Goal: Transaction & Acquisition: Purchase product/service

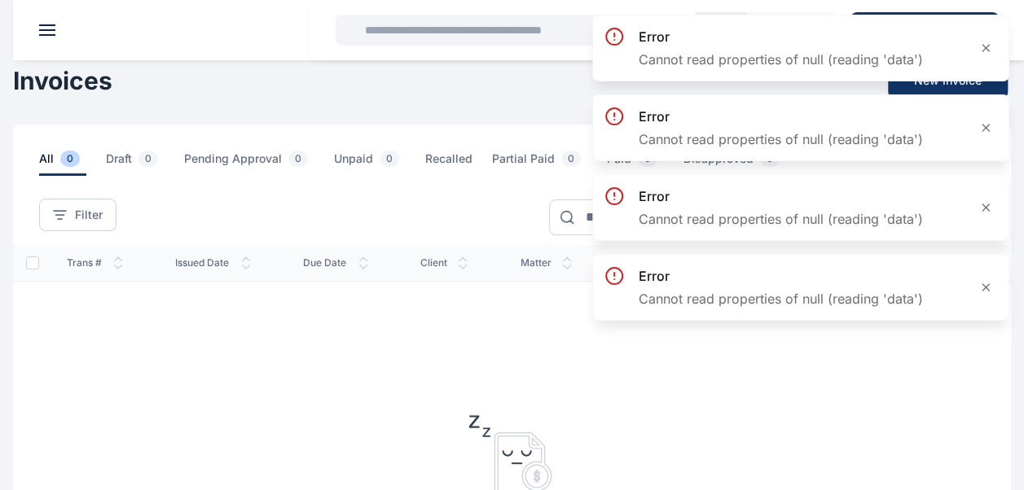
click at [125, 89] on div "Invoices New Invoice" at bounding box center [512, 81] width 998 height 36
click at [42, 20] on header at bounding box center [525, 30] width 1024 height 60
click at [44, 26] on button at bounding box center [47, 29] width 16 height 11
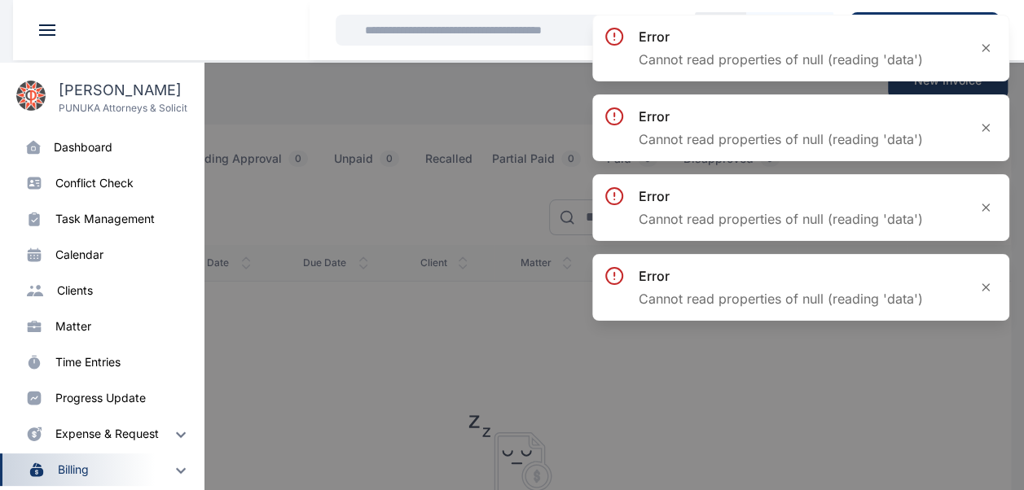
click at [91, 149] on div "dashboard" at bounding box center [83, 147] width 59 height 16
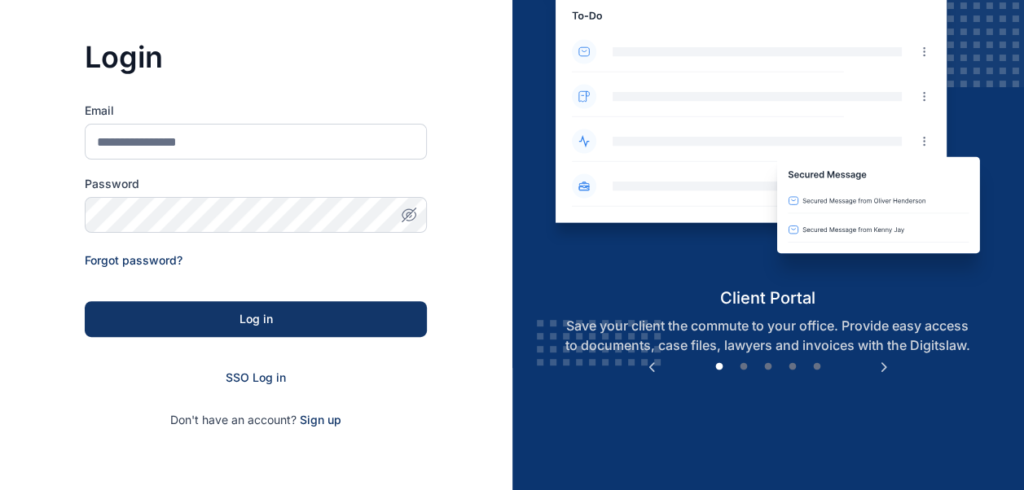
scroll to position [253, 0]
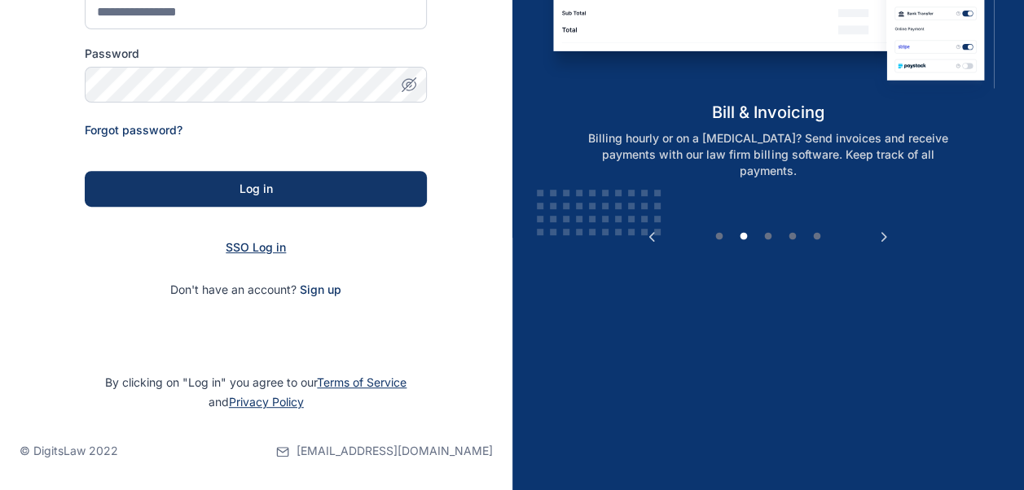
click at [264, 249] on span "SSO Log in" at bounding box center [256, 247] width 60 height 14
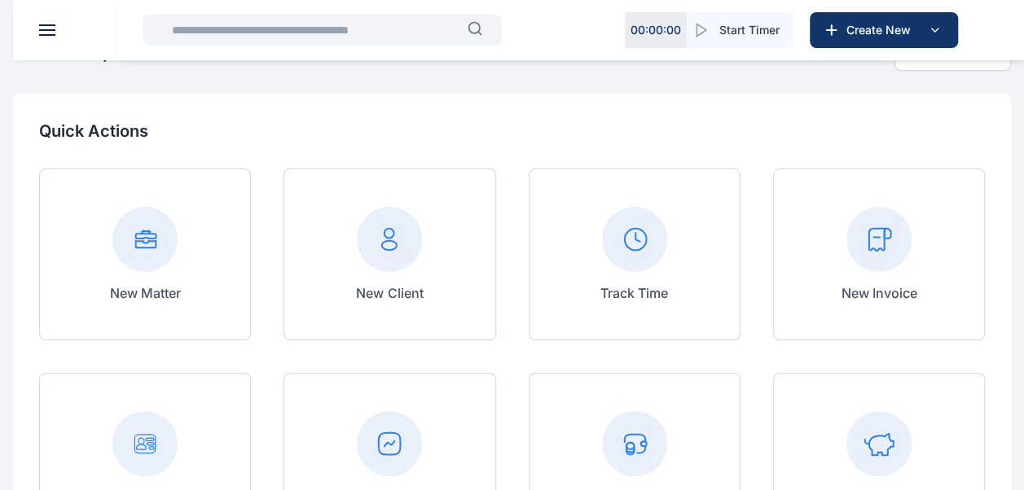
scroll to position [81, 0]
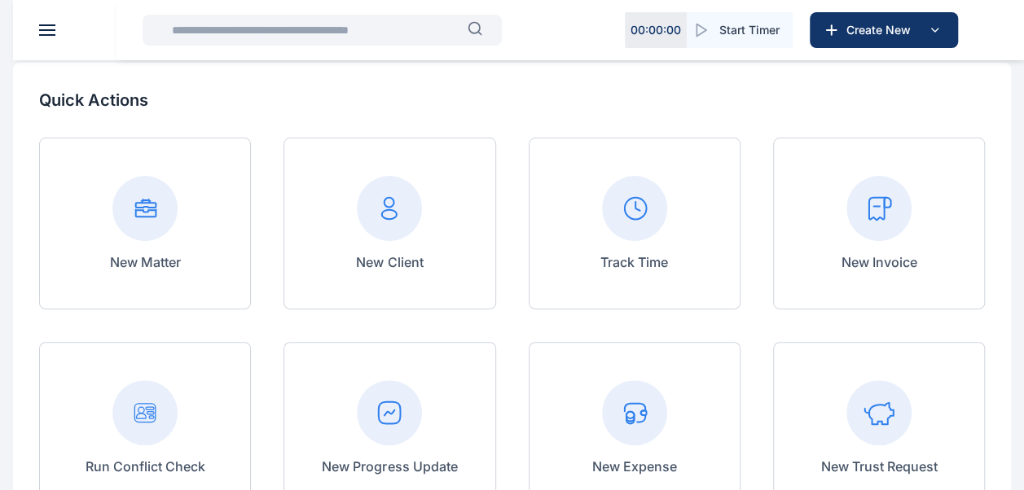
click at [366, 26] on input "text" at bounding box center [314, 30] width 305 height 33
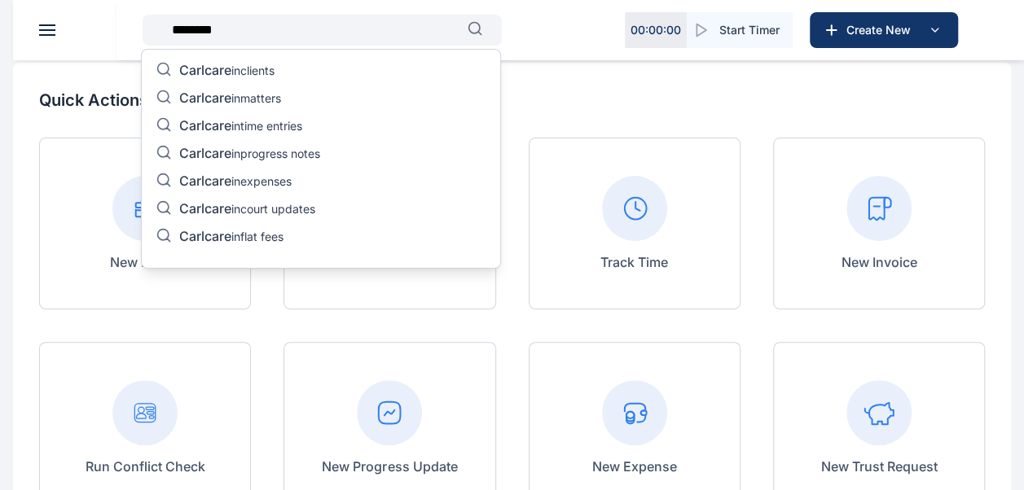
type input "********"
click at [253, 72] on p "Carlcare in clients" at bounding box center [226, 72] width 95 height 20
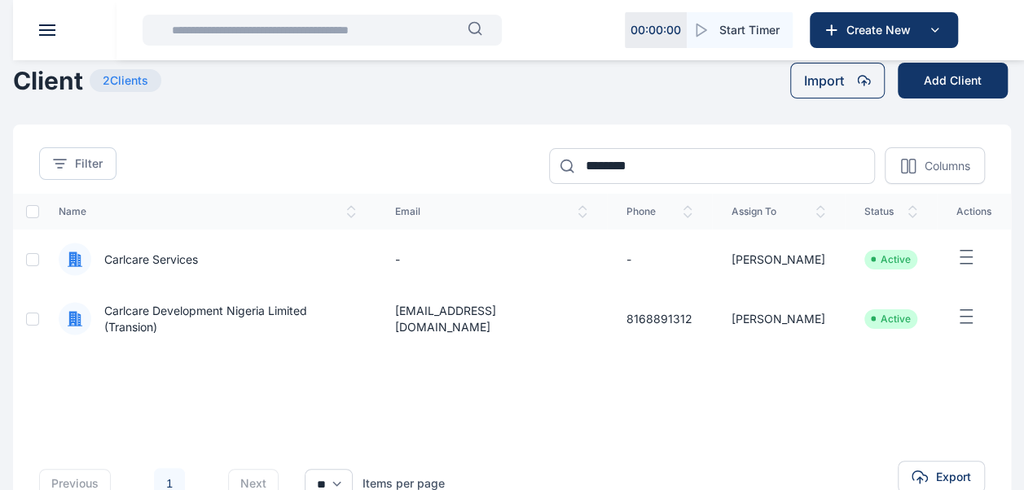
click at [389, 42] on input "text" at bounding box center [314, 30] width 305 height 33
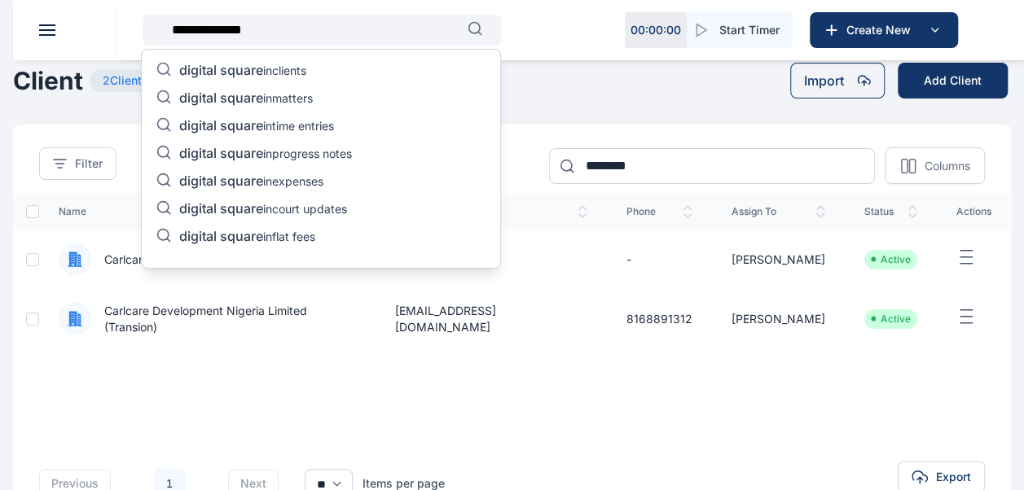
type input "**********"
click at [302, 74] on p "digital square in clients" at bounding box center [242, 72] width 127 height 20
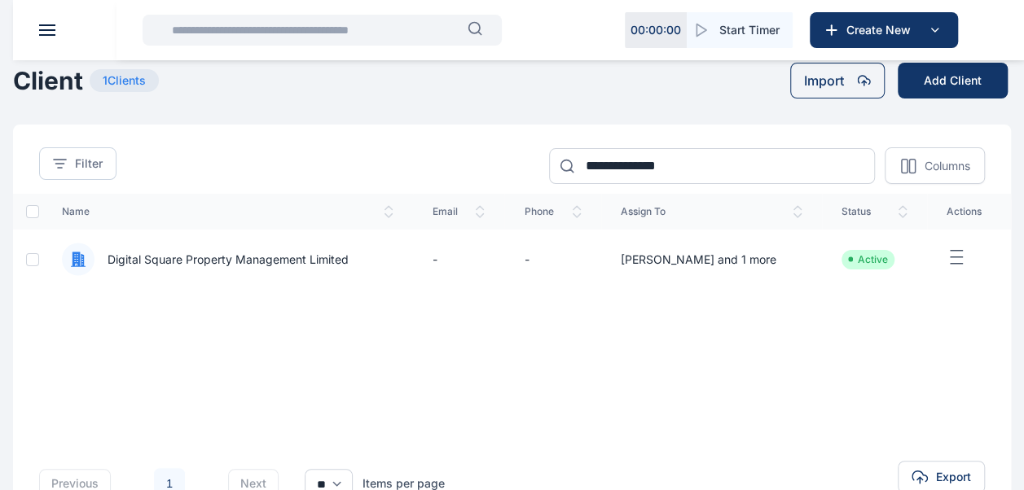
click at [657, 253] on td "[PERSON_NAME] and 1 more" at bounding box center [712, 259] width 222 height 59
click at [42, 23] on header at bounding box center [525, 30] width 1024 height 60
click at [48, 29] on button at bounding box center [47, 29] width 16 height 11
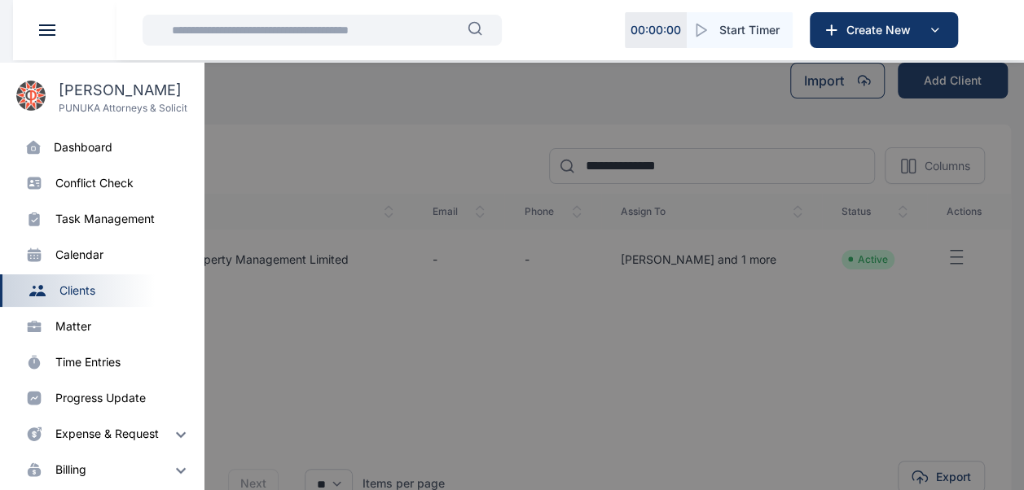
click at [116, 143] on div "dashboard" at bounding box center [122, 147] width 137 height 16
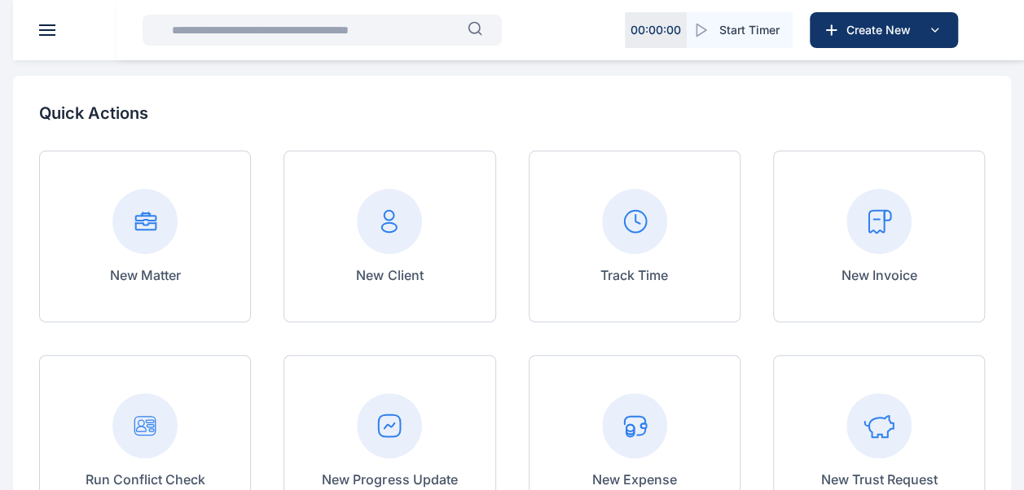
scroll to position [163, 0]
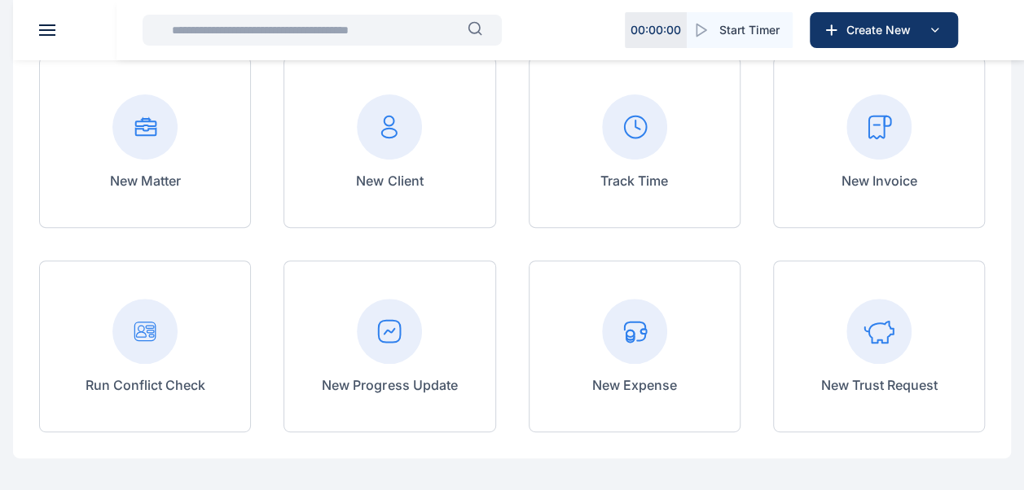
click at [838, 166] on div "New Invoice" at bounding box center [879, 142] width 212 height 172
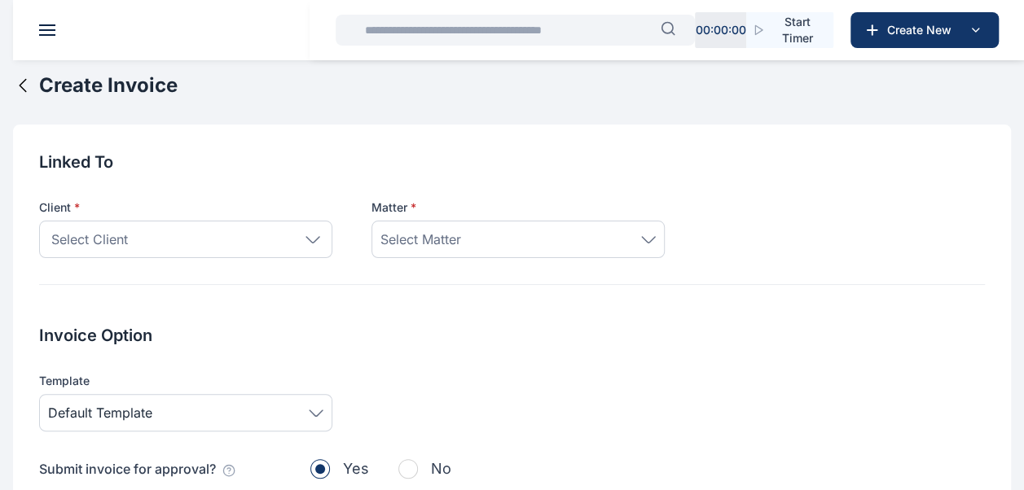
click at [270, 239] on div "Select Client" at bounding box center [185, 239] width 293 height 37
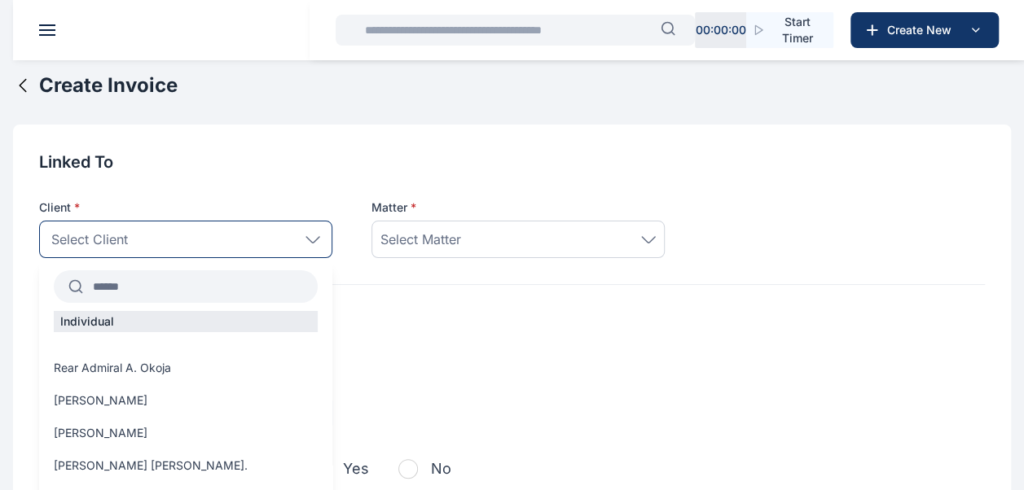
click at [221, 290] on input "text" at bounding box center [200, 286] width 235 height 29
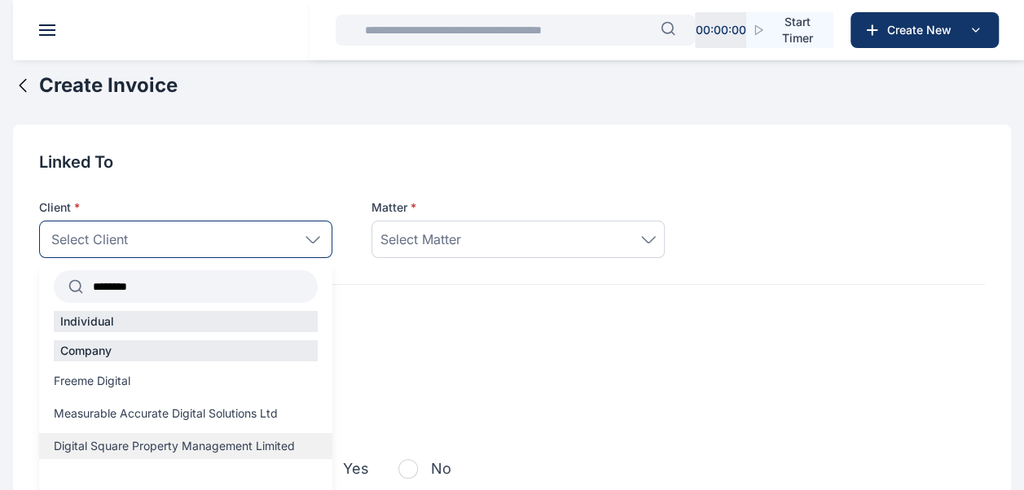
type input "*******"
click at [182, 436] on div "Digital Square Property Management Limited" at bounding box center [185, 446] width 293 height 26
click at [217, 448] on span "Digital Square Property Management Limited" at bounding box center [174, 446] width 241 height 16
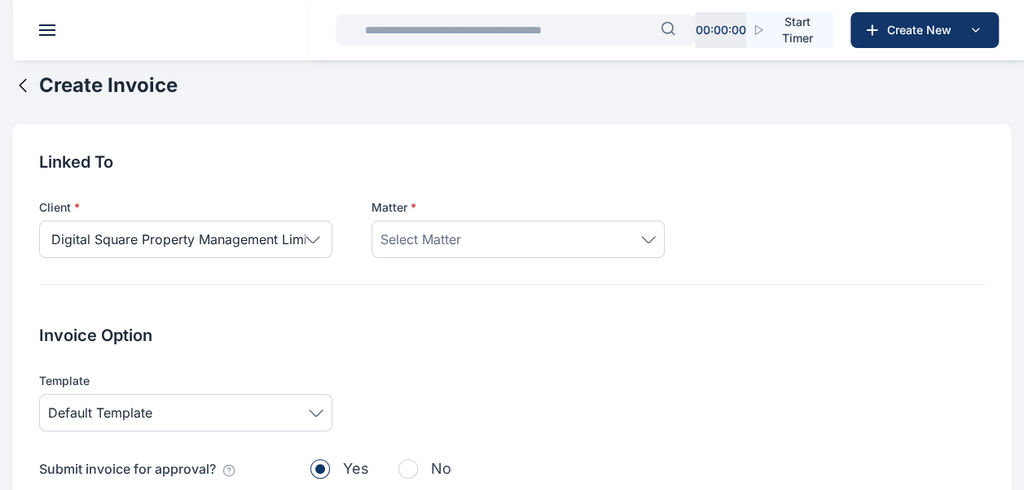
click at [591, 239] on div "Select Matter" at bounding box center [517, 240] width 275 height 20
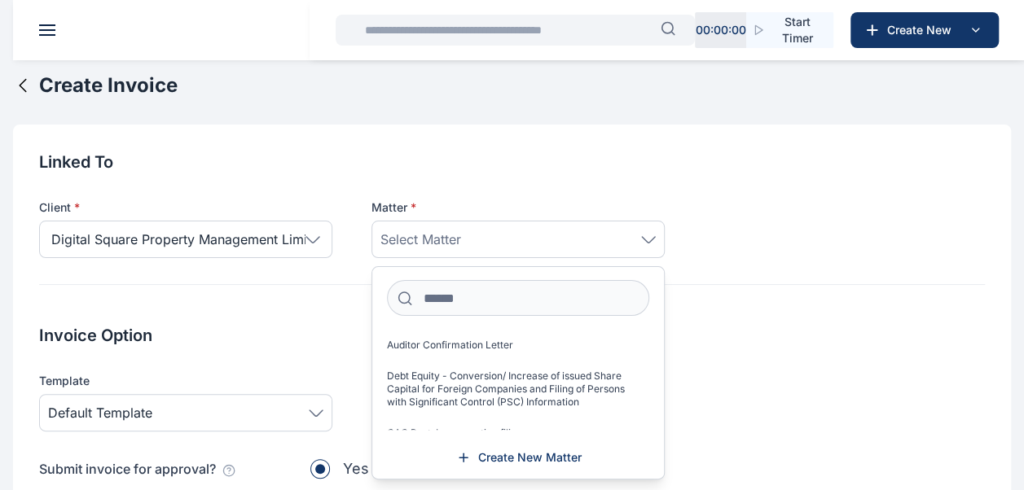
click at [465, 240] on div "Select Matter" at bounding box center [517, 240] width 275 height 20
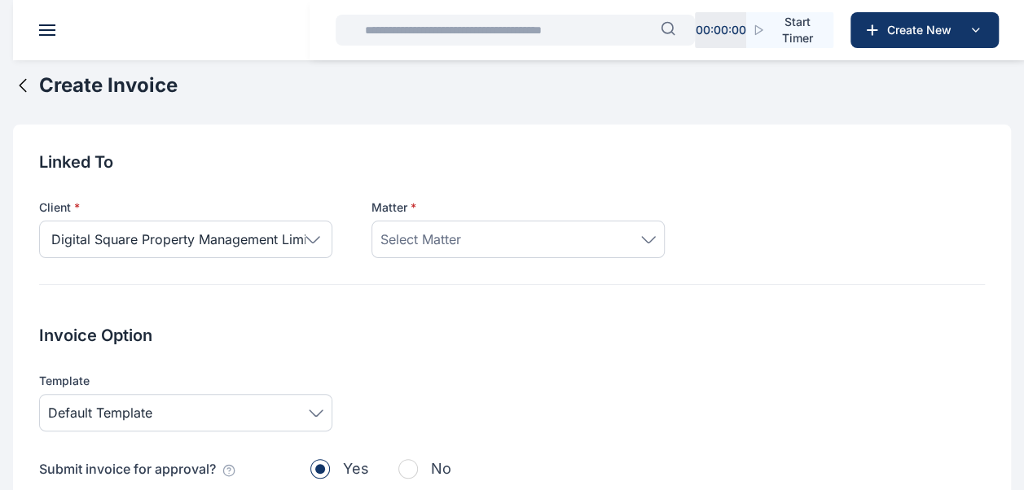
click at [466, 240] on div "Select Matter" at bounding box center [517, 240] width 275 height 20
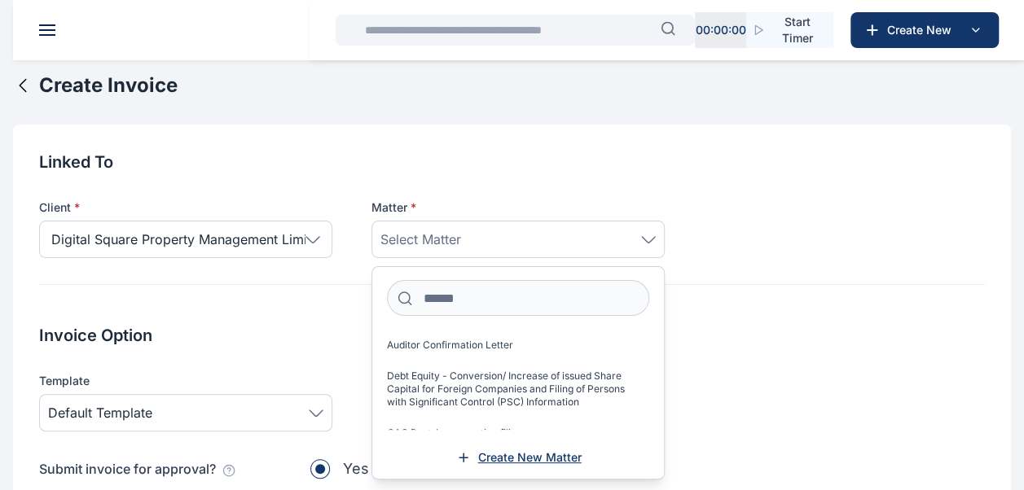
click at [520, 460] on span "Create New Matter" at bounding box center [529, 458] width 103 height 16
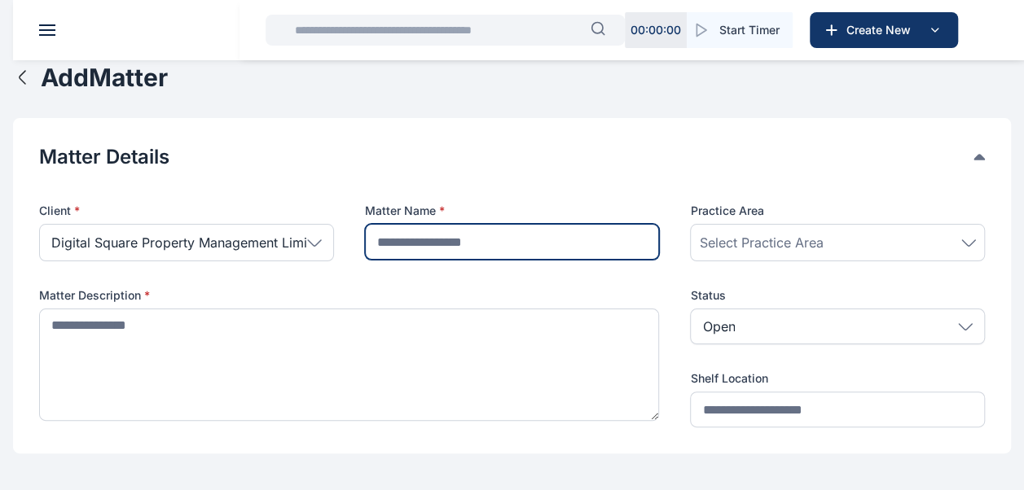
click at [489, 250] on input "text" at bounding box center [512, 242] width 295 height 36
type input "**********"
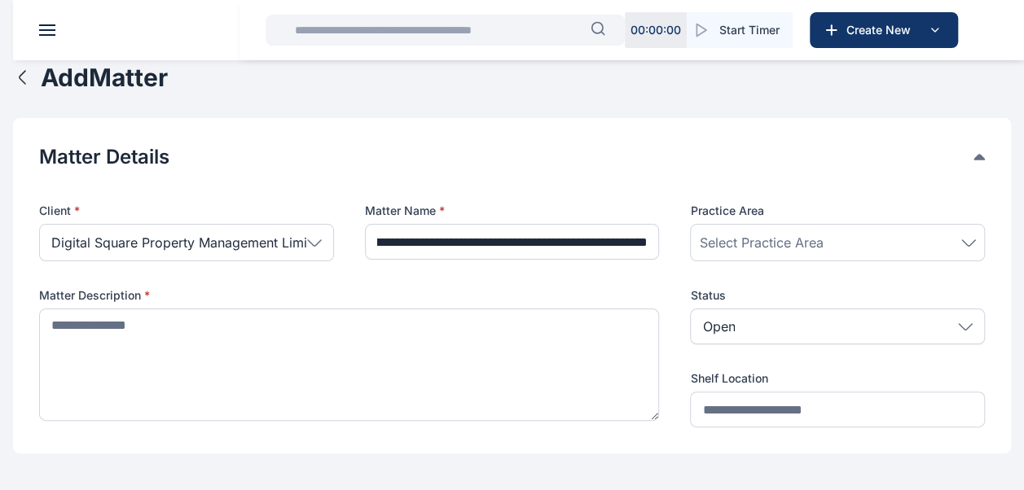
type input "**********"
click at [712, 252] on span "Select Practice Area" at bounding box center [761, 243] width 124 height 20
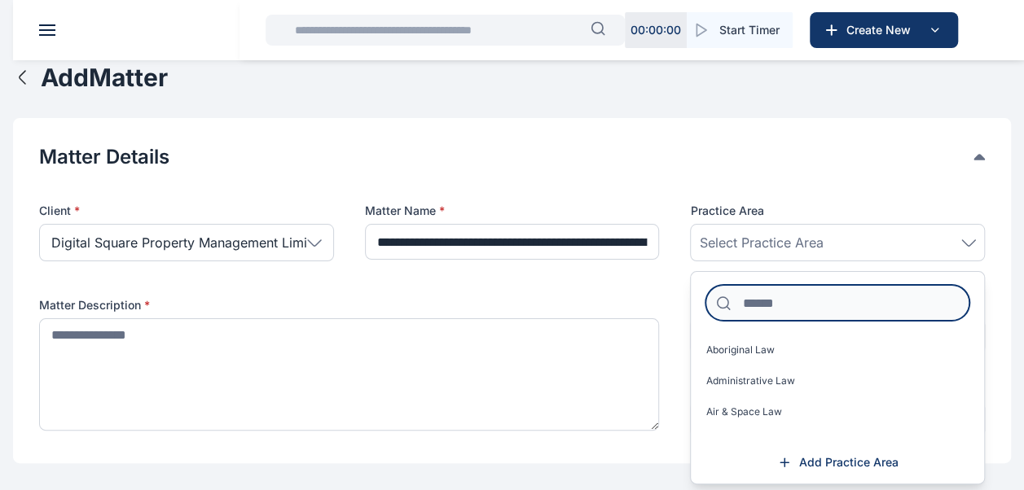
click at [755, 308] on input at bounding box center [837, 303] width 264 height 36
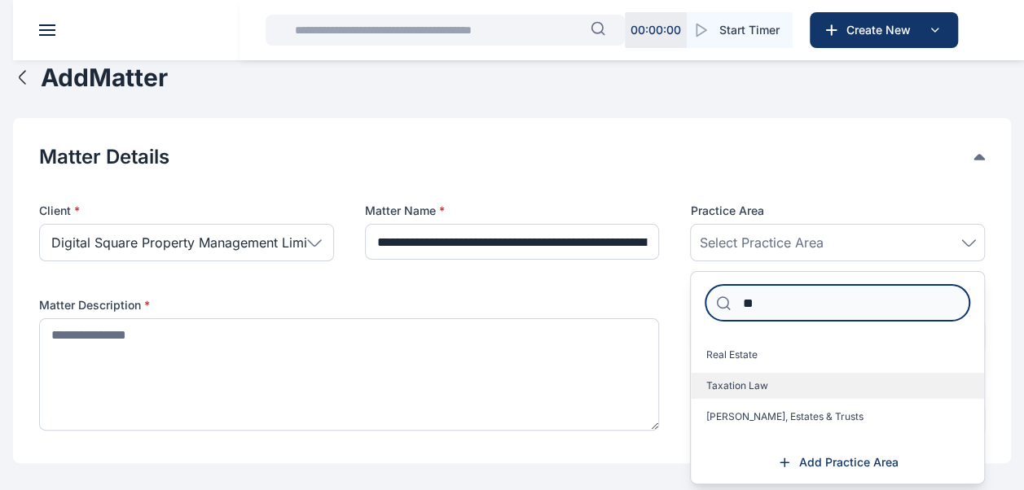
type input "**"
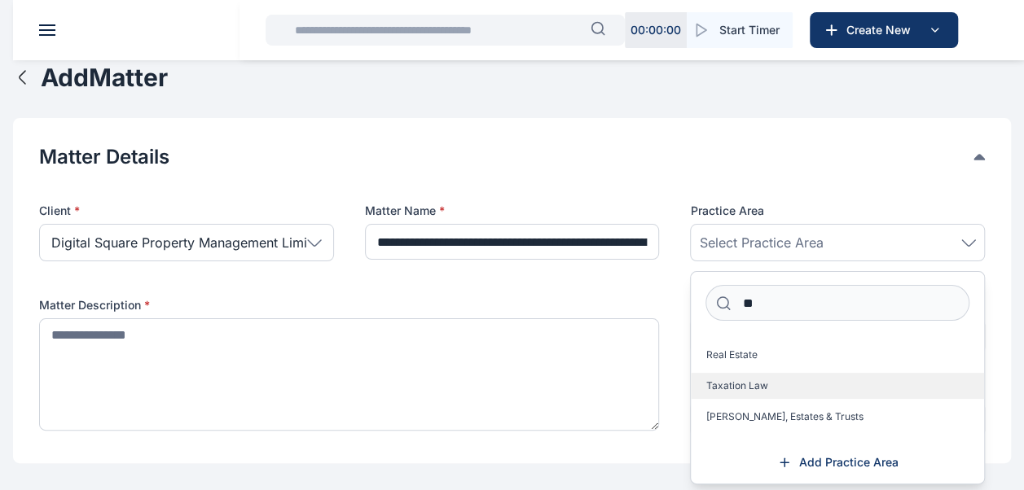
click at [758, 380] on span "Taxation Law" at bounding box center [736, 386] width 62 height 13
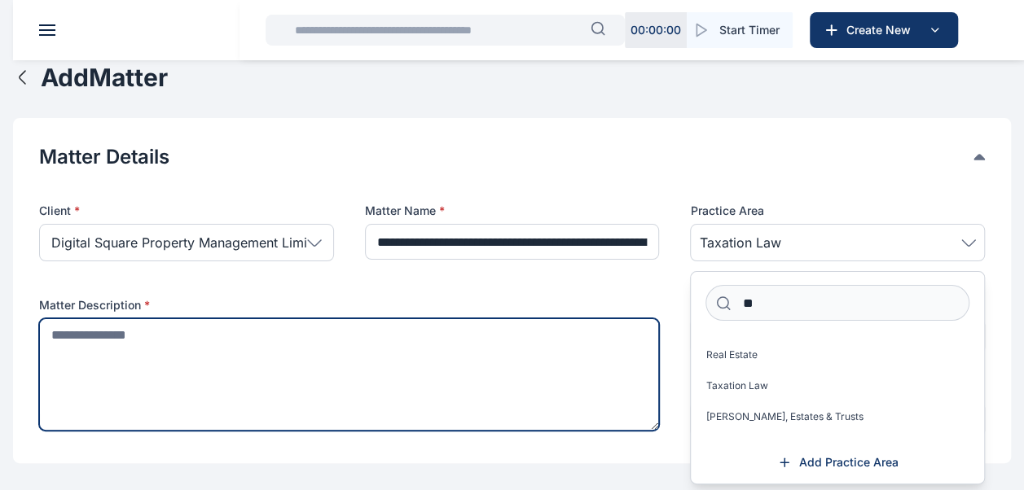
click at [314, 384] on textarea at bounding box center [349, 374] width 620 height 112
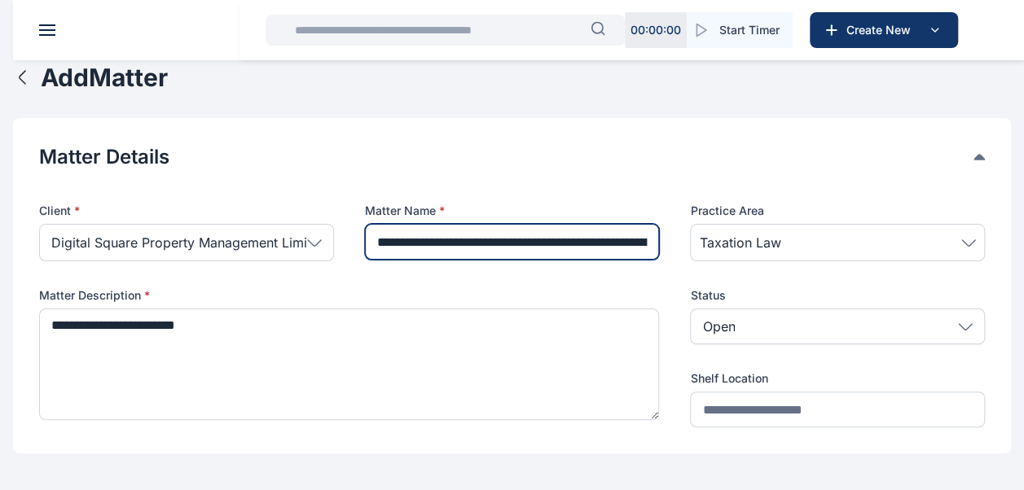
scroll to position [0, 79]
drag, startPoint x: 472, startPoint y: 244, endPoint x: 666, endPoint y: 259, distance: 195.2
click at [666, 259] on div "Client * Digital Square Property Management Limited Individual Rear Admiral A. …" at bounding box center [512, 315] width 946 height 225
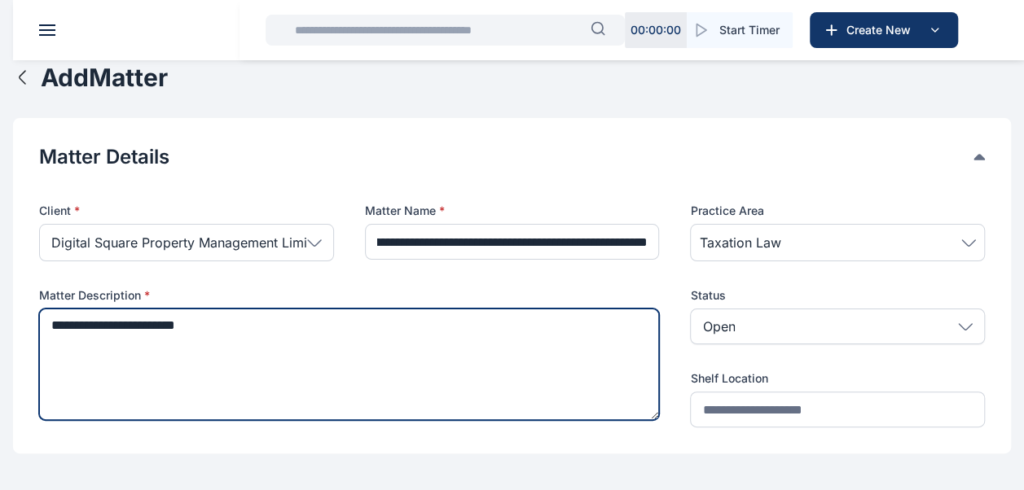
click at [272, 326] on textarea "**********" at bounding box center [349, 365] width 620 height 112
paste textarea "**********"
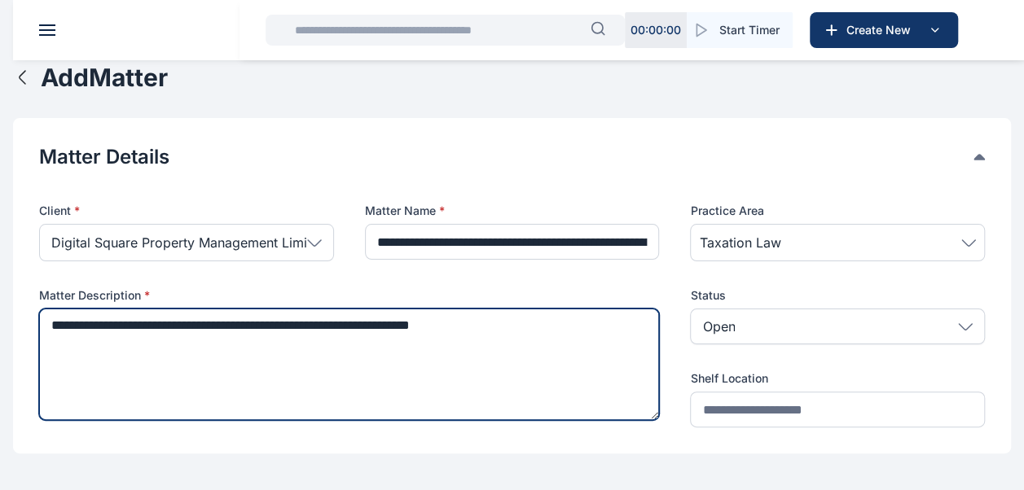
click at [113, 328] on textarea "**********" at bounding box center [349, 365] width 620 height 112
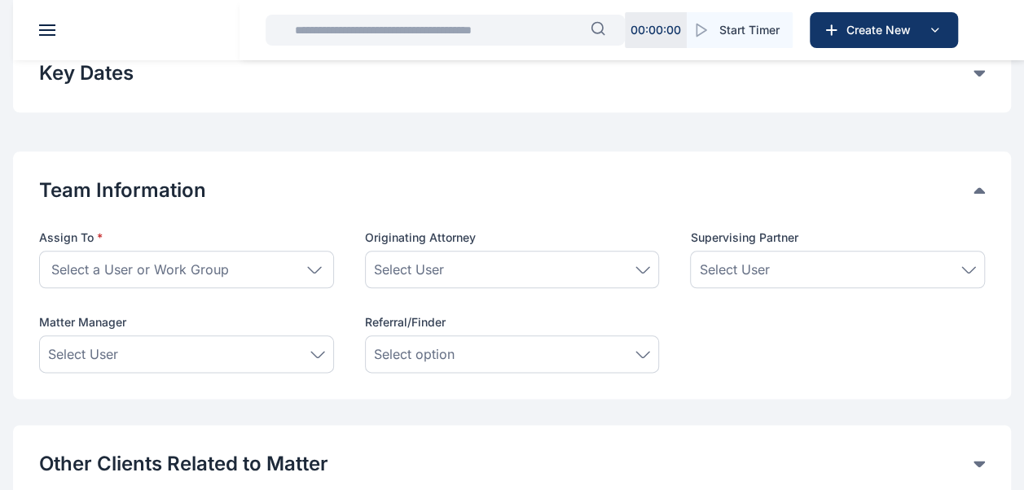
scroll to position [896, 0]
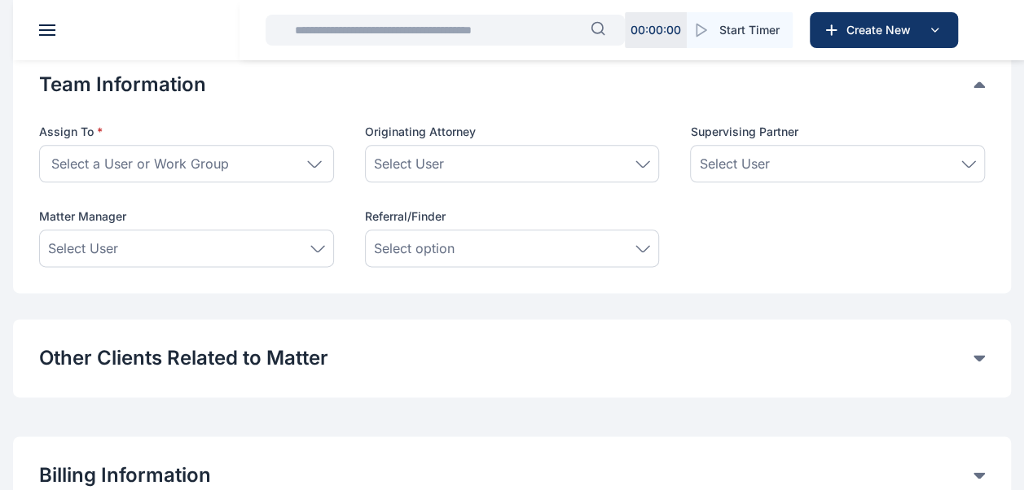
type textarea "**********"
click at [315, 155] on div "Select a User or Work Group" at bounding box center [186, 163] width 295 height 37
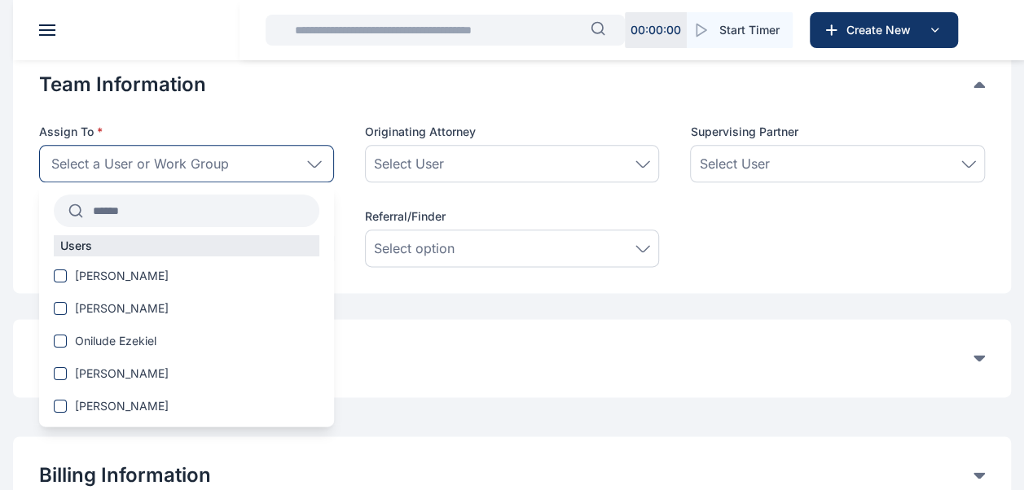
click at [206, 200] on input "text" at bounding box center [201, 210] width 236 height 29
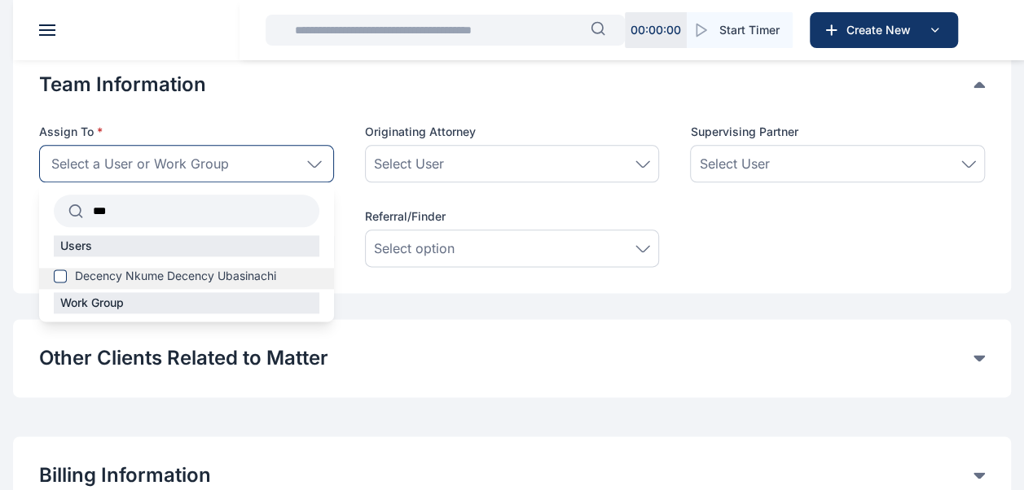
click at [200, 268] on span "Decency Nkume Decency Ubasinachi" at bounding box center [175, 276] width 201 height 16
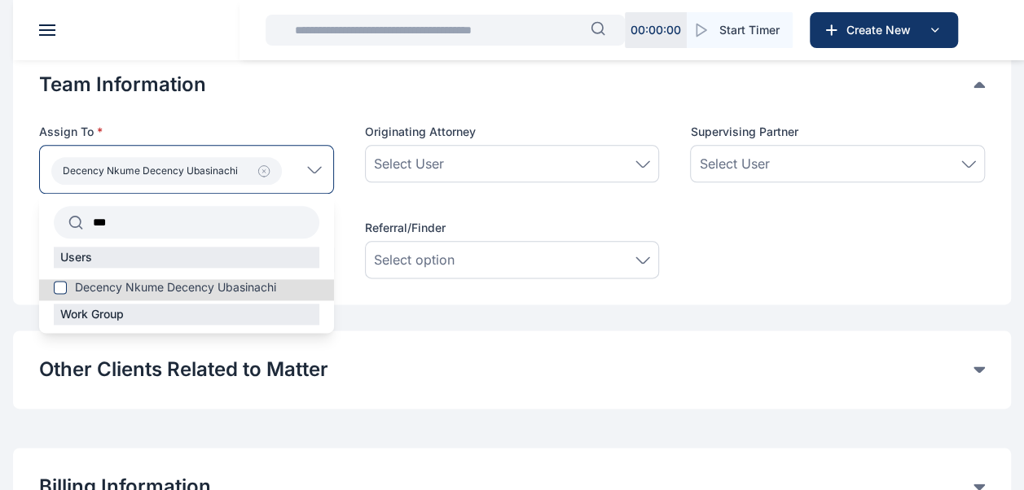
drag, startPoint x: 230, startPoint y: 206, endPoint x: 24, endPoint y: 236, distance: 207.5
click at [24, 236] on div "Team Information Assign To * Decency Nkume Decency Ubasinachi *** Users Decency…" at bounding box center [512, 175] width 998 height 259
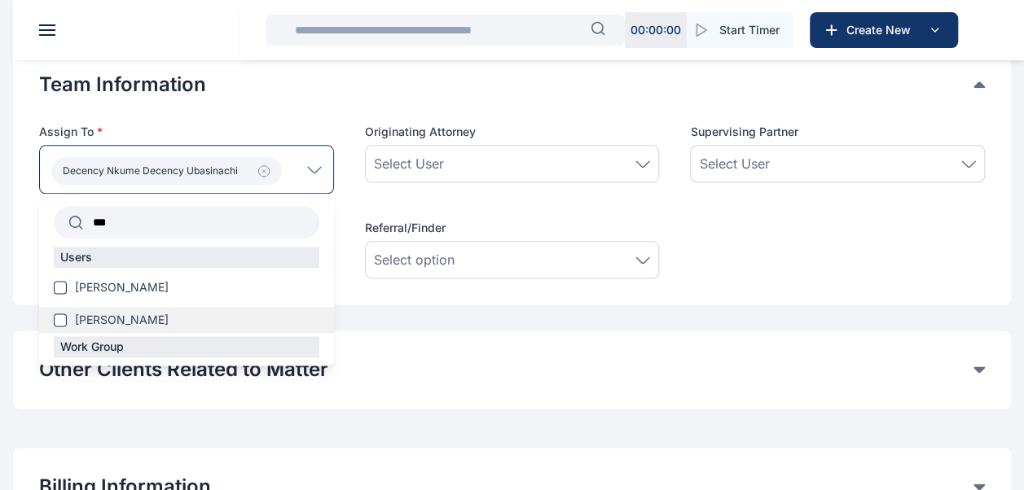
click at [144, 321] on span "[PERSON_NAME]" at bounding box center [122, 320] width 94 height 16
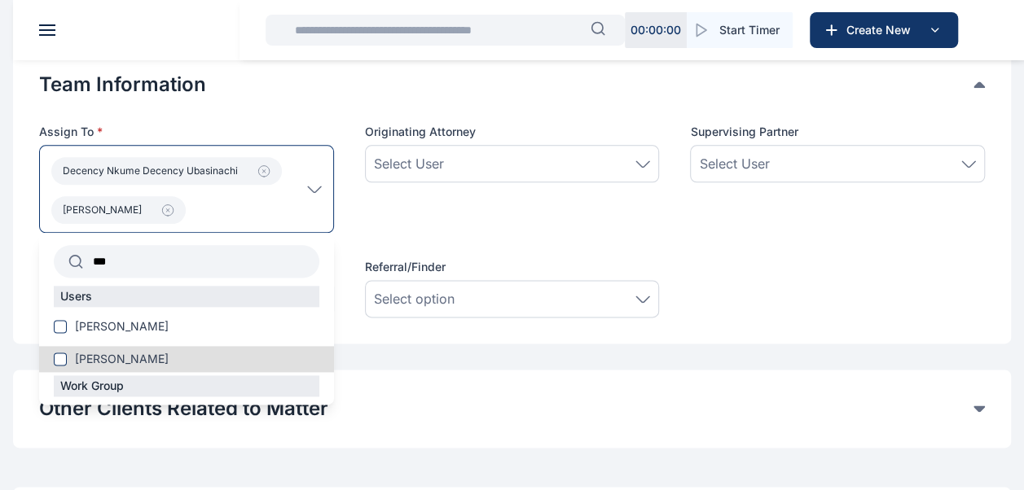
drag, startPoint x: 153, startPoint y: 270, endPoint x: 88, endPoint y: 270, distance: 65.2
click at [88, 270] on input "***" at bounding box center [201, 261] width 236 height 29
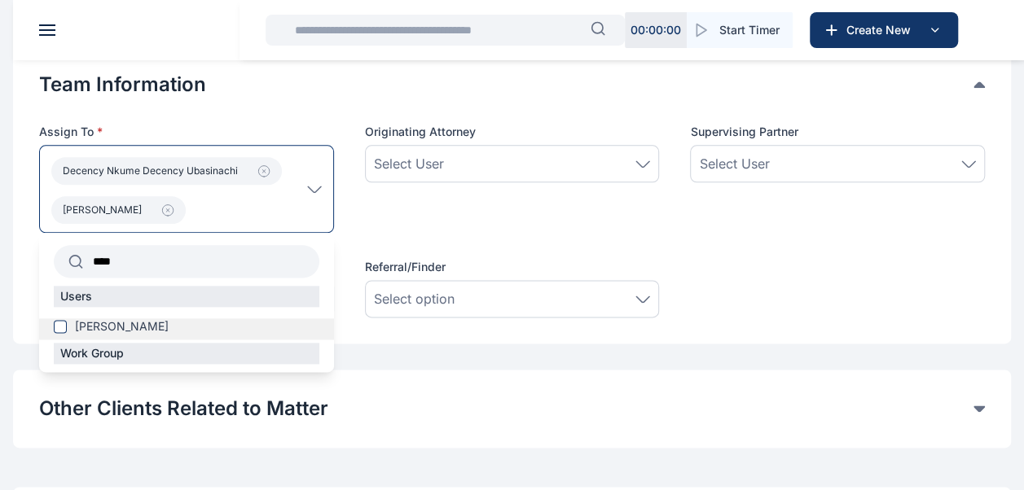
type input "****"
click at [129, 325] on span "[PERSON_NAME]" at bounding box center [122, 326] width 94 height 16
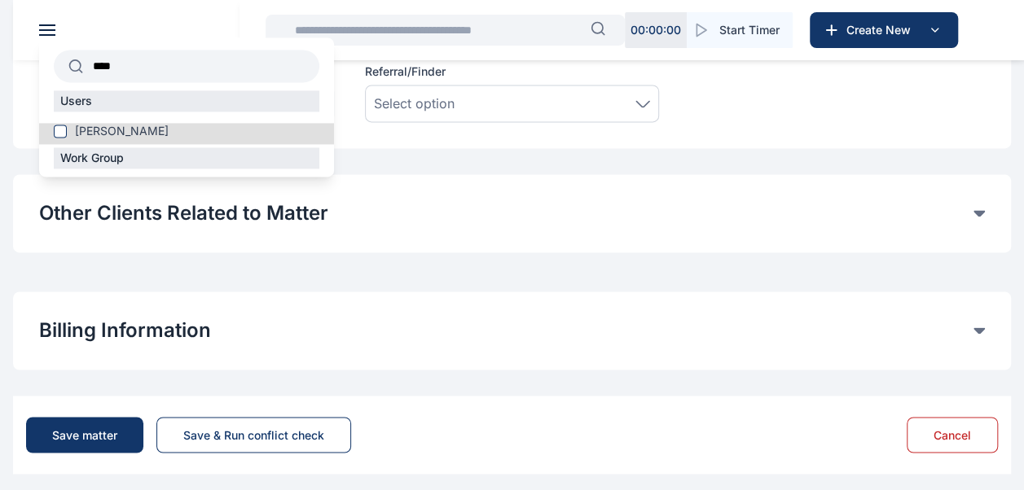
scroll to position [1138, 0]
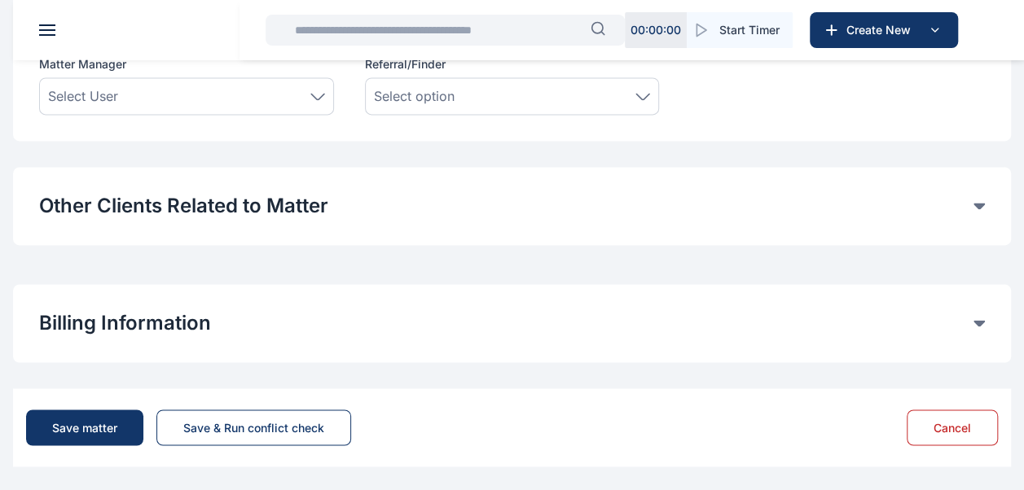
click at [531, 179] on div "Other Clients Related to Matter Here, you can link other contacts beyond the Ma…" at bounding box center [512, 206] width 998 height 78
click at [135, 424] on button "Save matter" at bounding box center [84, 428] width 117 height 36
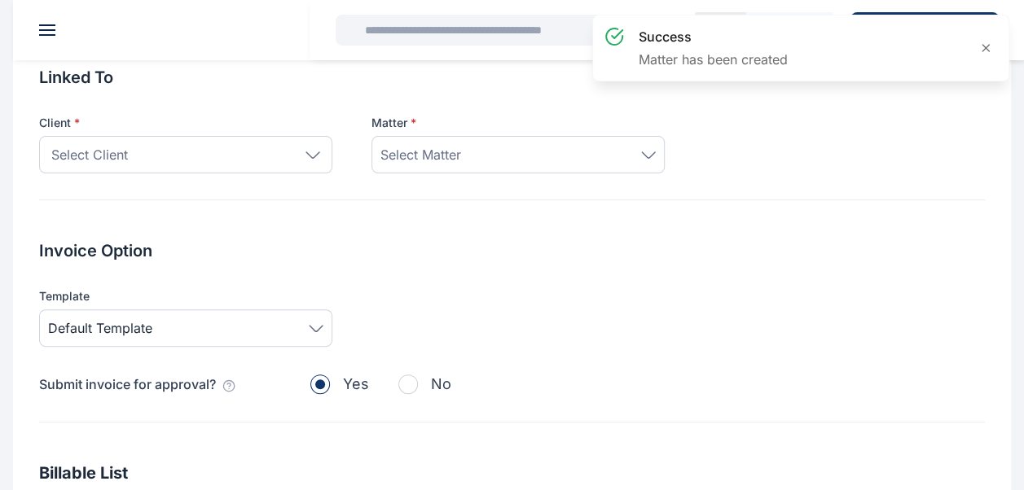
scroll to position [81, 0]
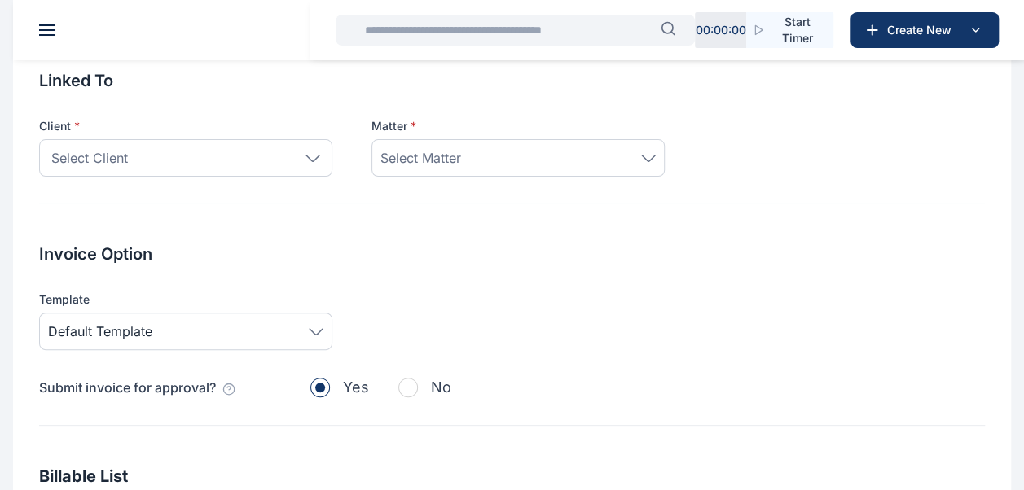
click at [287, 170] on div "Select Client" at bounding box center [185, 157] width 293 height 37
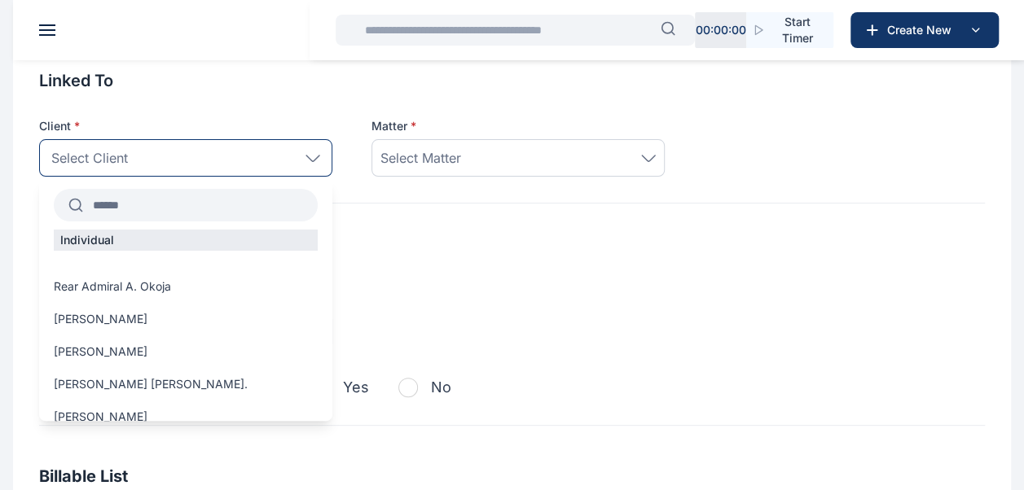
click at [249, 200] on input "text" at bounding box center [200, 205] width 235 height 29
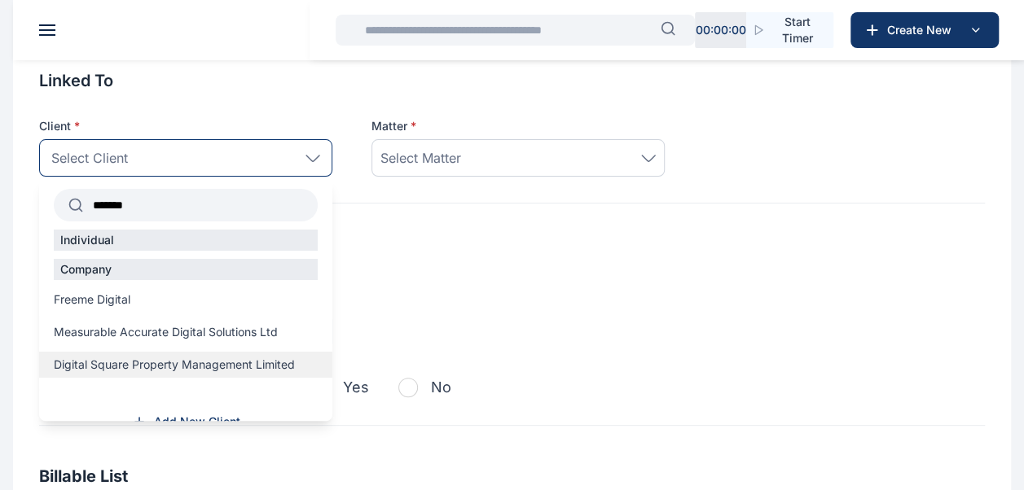
type input "*******"
click at [242, 365] on span "Digital Square Property Management Limited" at bounding box center [174, 365] width 241 height 16
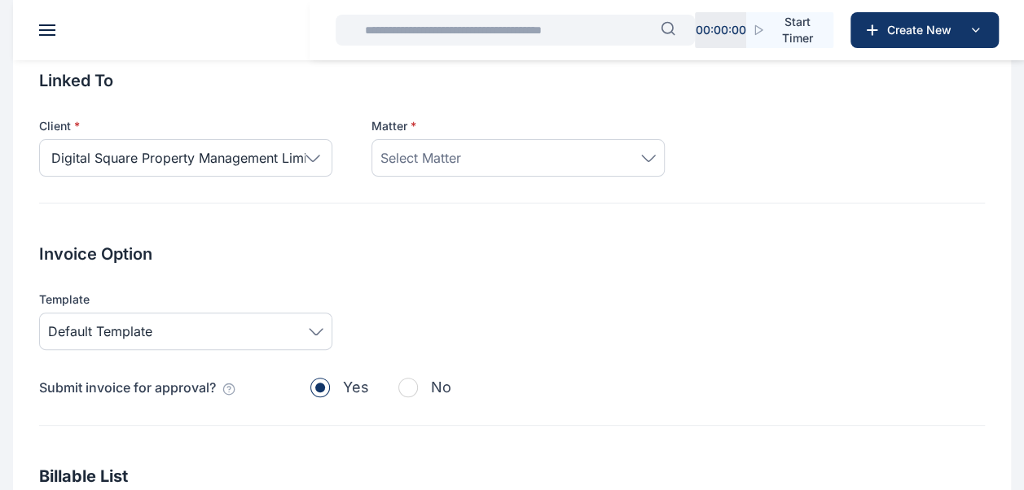
click at [419, 157] on span "Select Matter" at bounding box center [420, 158] width 81 height 20
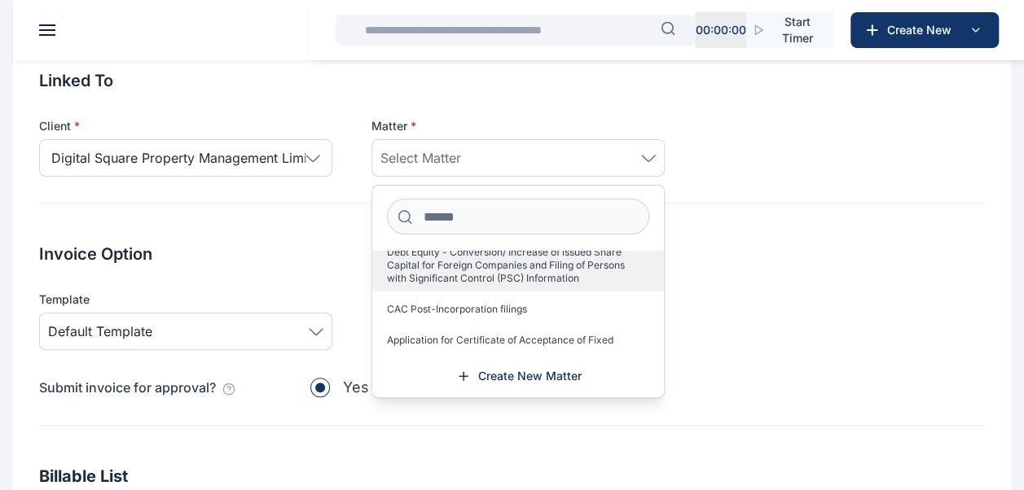
scroll to position [65, 0]
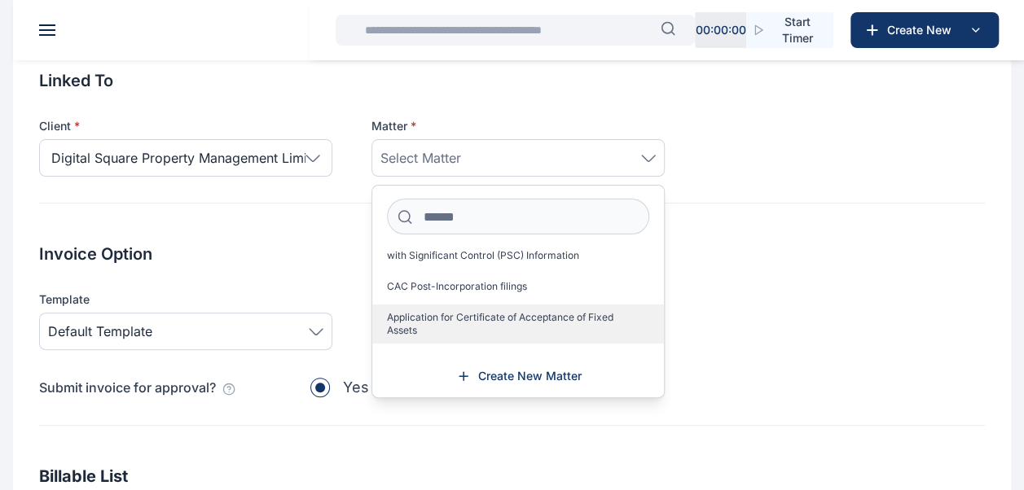
click at [481, 315] on span "Application for Certificate of Acceptance of Fixed Assets" at bounding box center [511, 324] width 249 height 26
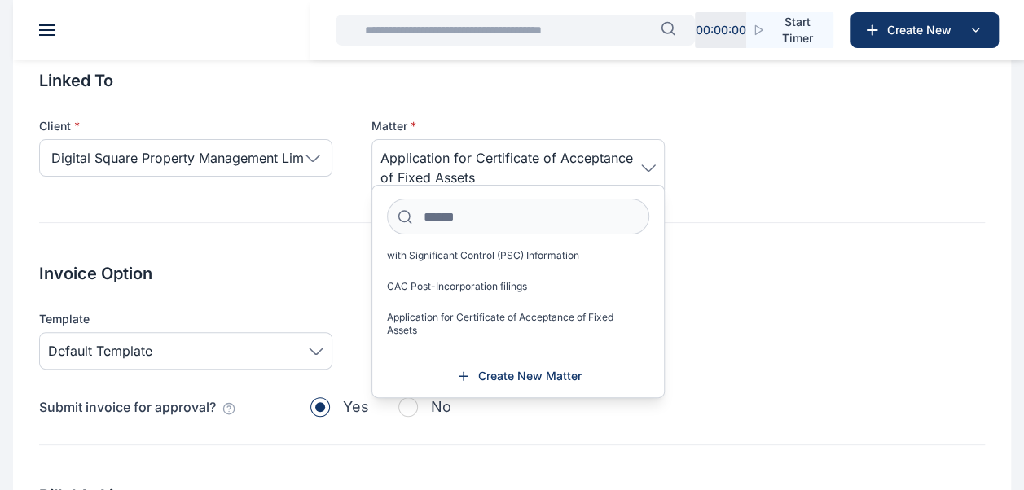
click at [317, 270] on h2 "Invoice Option" at bounding box center [512, 273] width 946 height 23
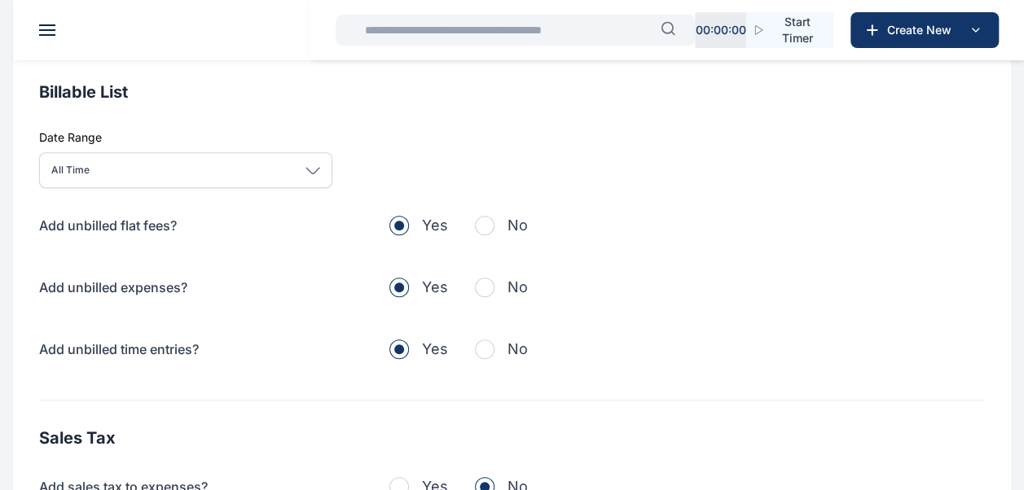
scroll to position [489, 0]
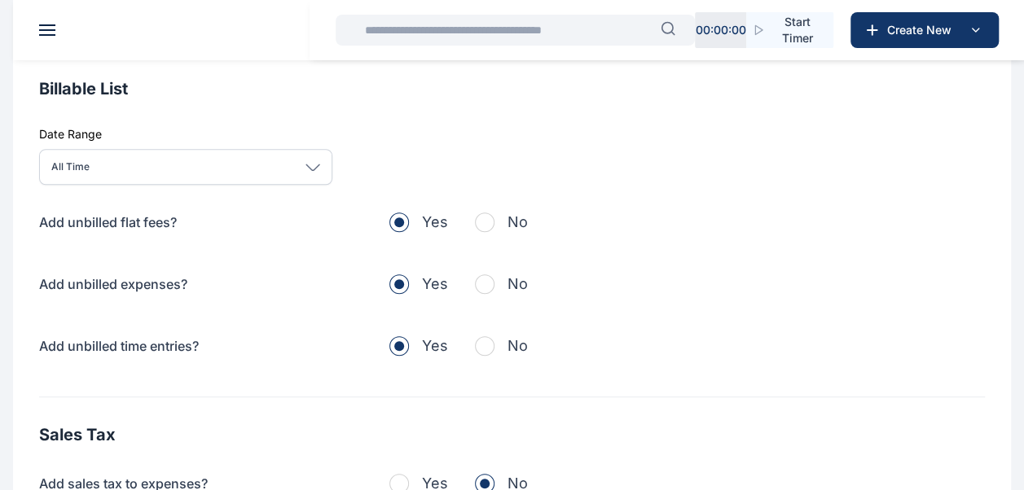
drag, startPoint x: 485, startPoint y: 227, endPoint x: 489, endPoint y: 235, distance: 8.4
click at [485, 226] on span "button" at bounding box center [485, 223] width 20 height 20
click at [486, 283] on span "button" at bounding box center [485, 284] width 20 height 20
click at [484, 345] on span "button" at bounding box center [485, 346] width 20 height 20
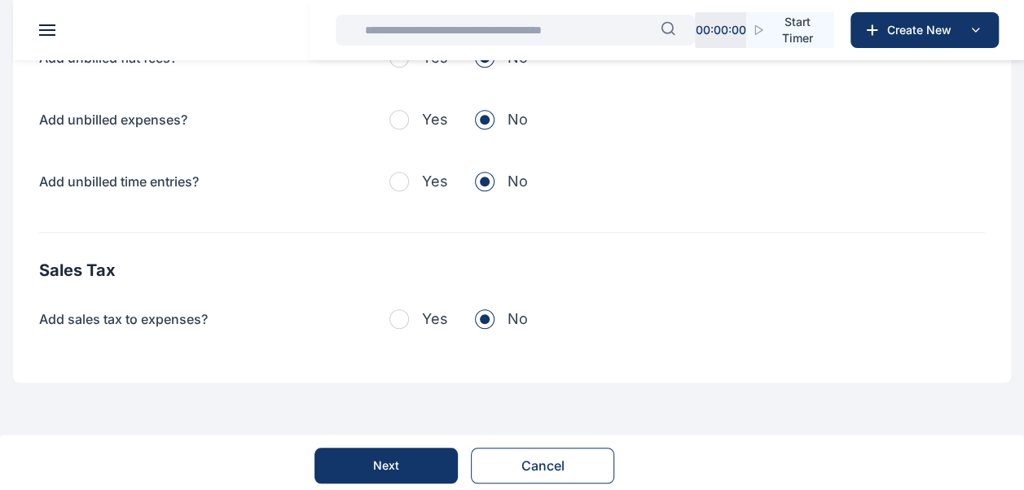
scroll to position [658, 0]
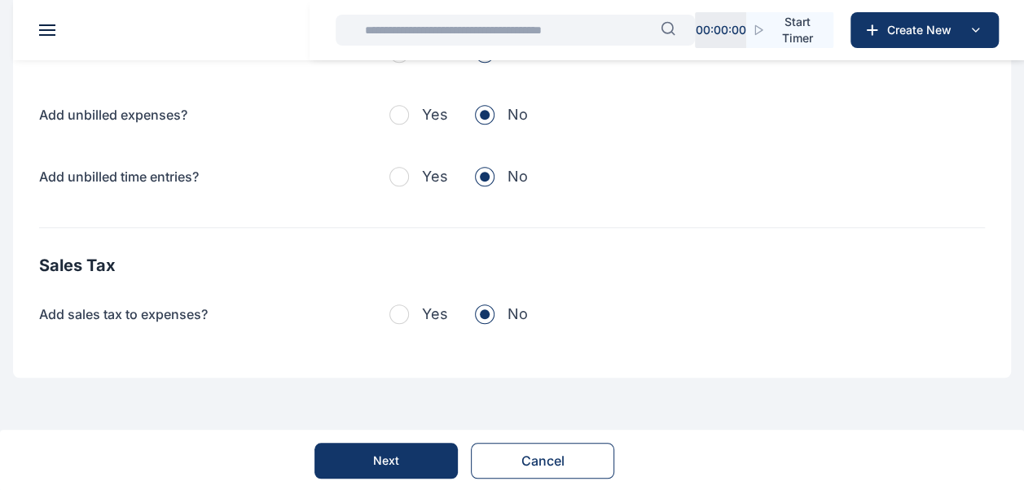
click at [334, 455] on button "Next" at bounding box center [385, 461] width 143 height 36
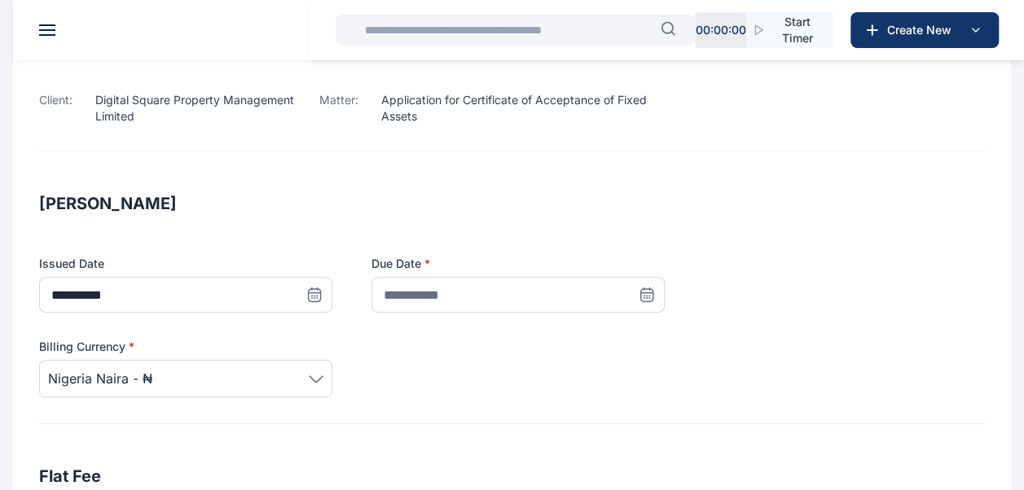
scroll to position [81, 0]
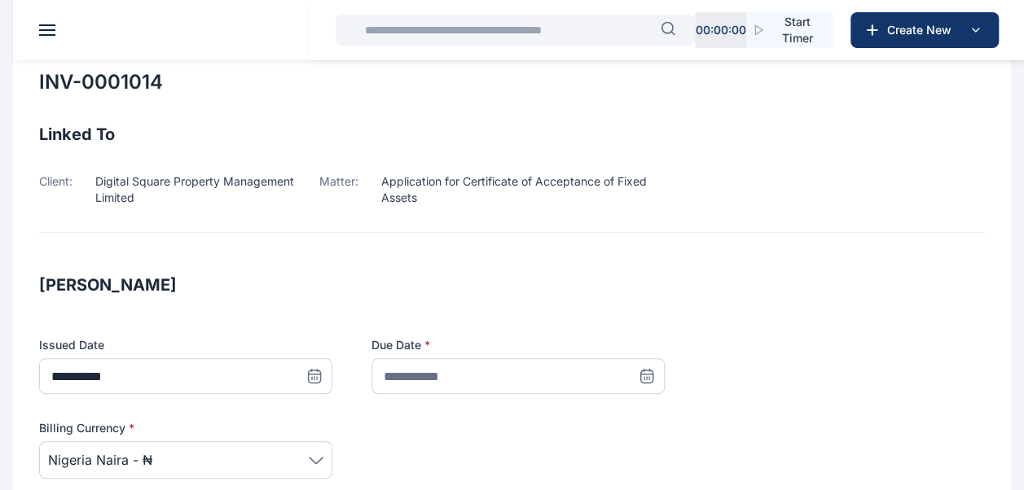
click at [649, 379] on icon at bounding box center [647, 376] width 16 height 16
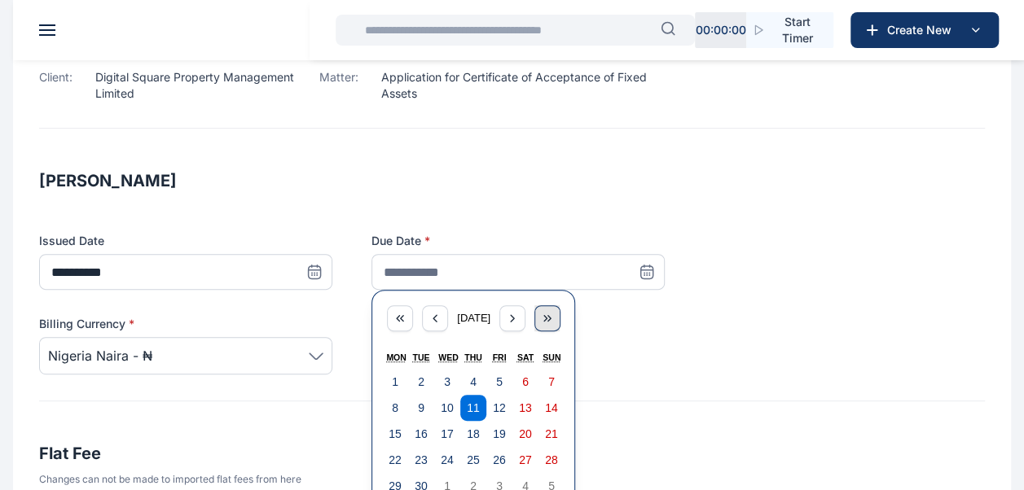
scroll to position [244, 0]
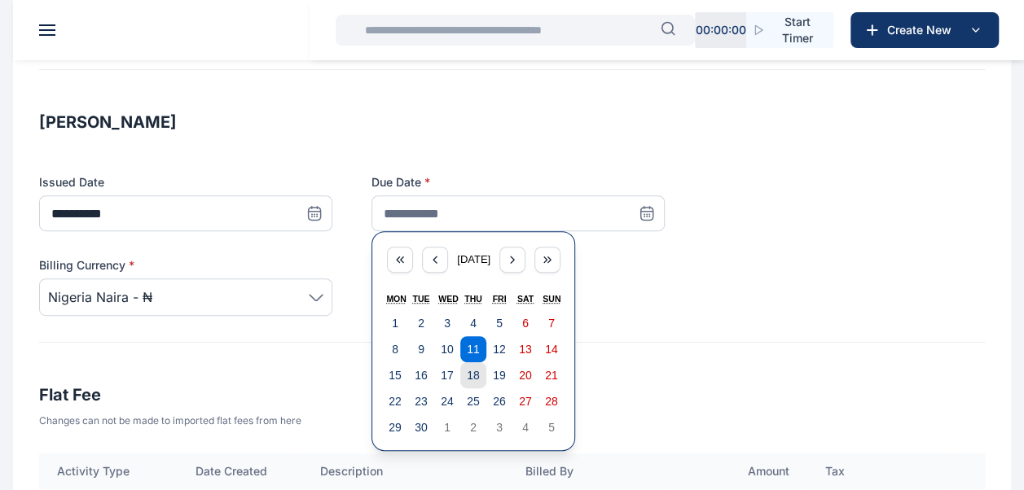
click at [478, 371] on abbr "18" at bounding box center [473, 375] width 13 height 13
type input "**********"
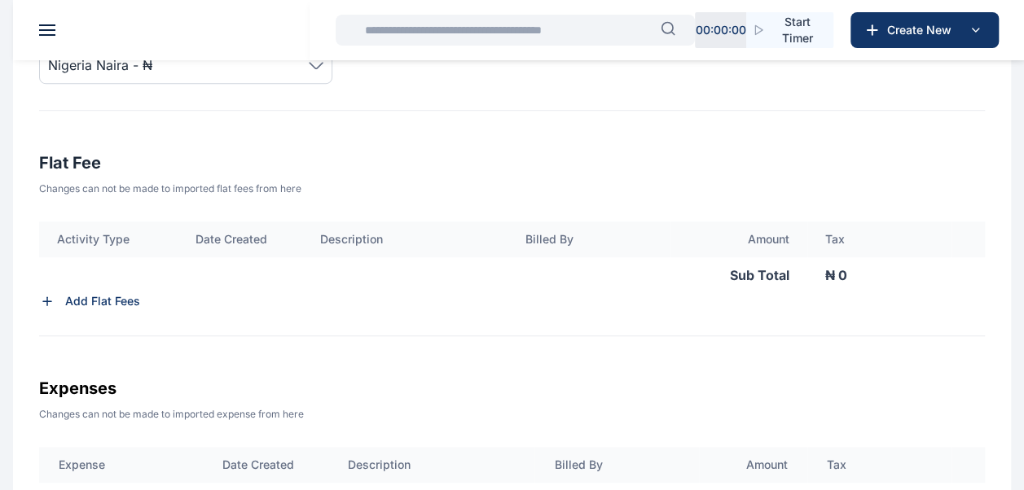
scroll to position [489, 0]
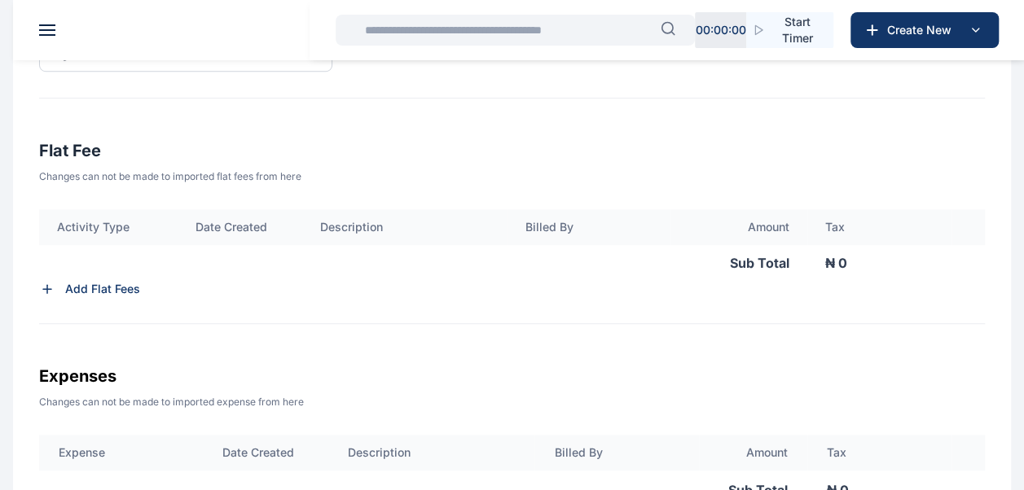
click at [116, 278] on div "Sub Total" at bounding box center [423, 263] width 768 height 36
click at [109, 287] on p "Add Flat Fees" at bounding box center [102, 289] width 75 height 16
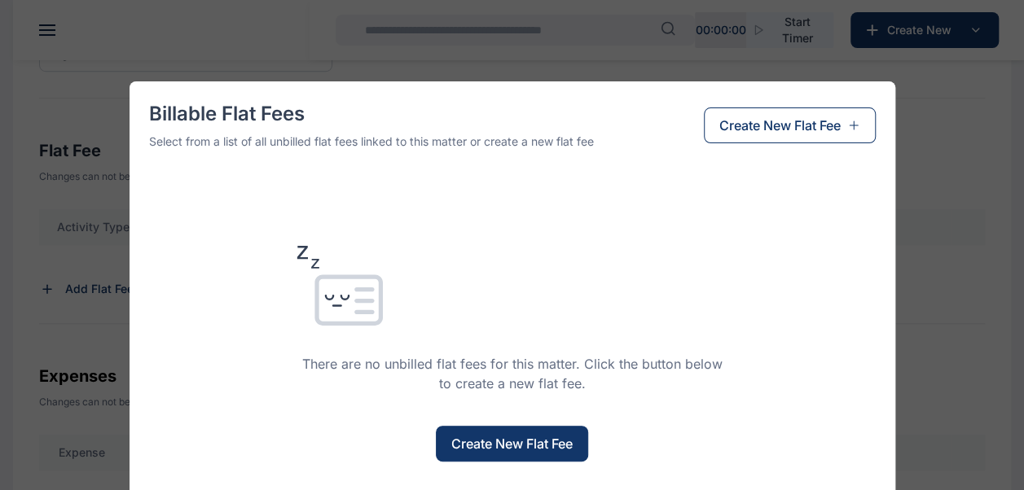
click at [507, 432] on button "Create New Flat Fee" at bounding box center [512, 444] width 152 height 36
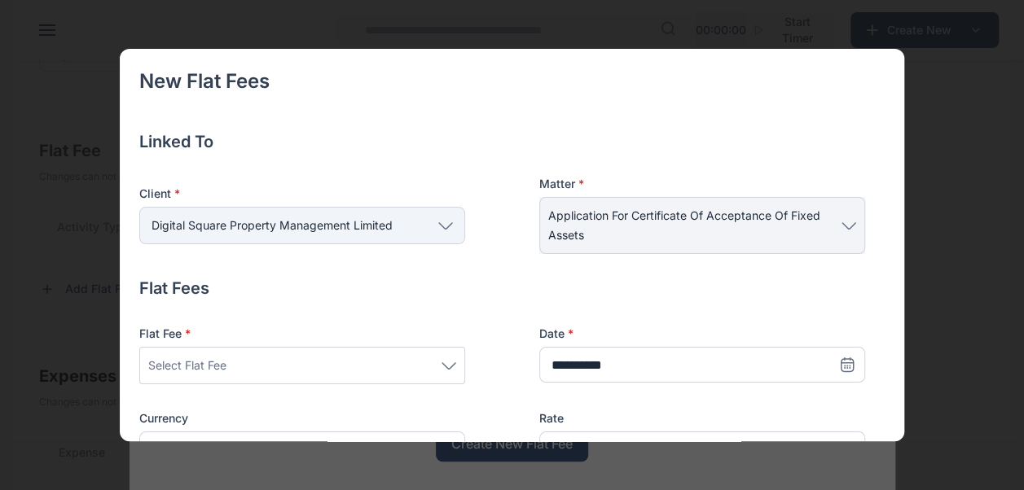
scroll to position [163, 0]
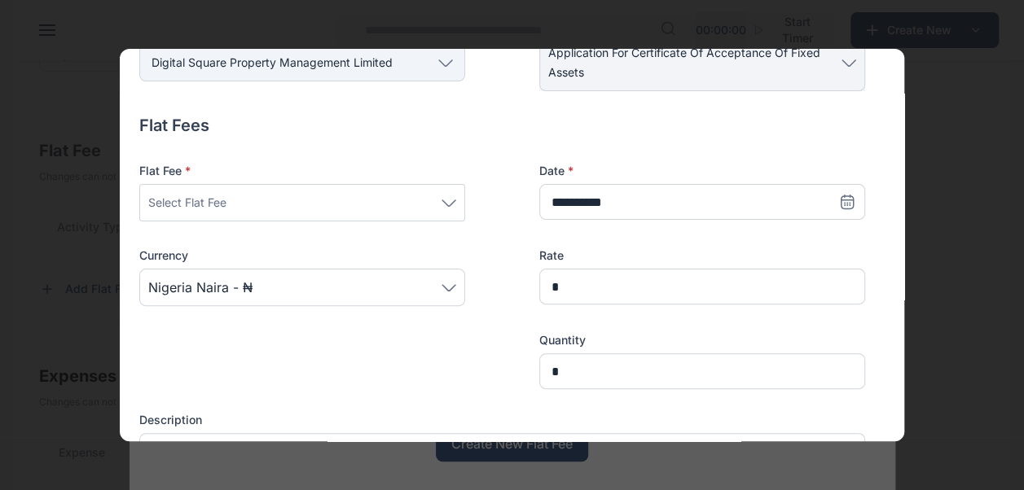
click at [443, 210] on div "Select Flat Fee" at bounding box center [302, 203] width 308 height 20
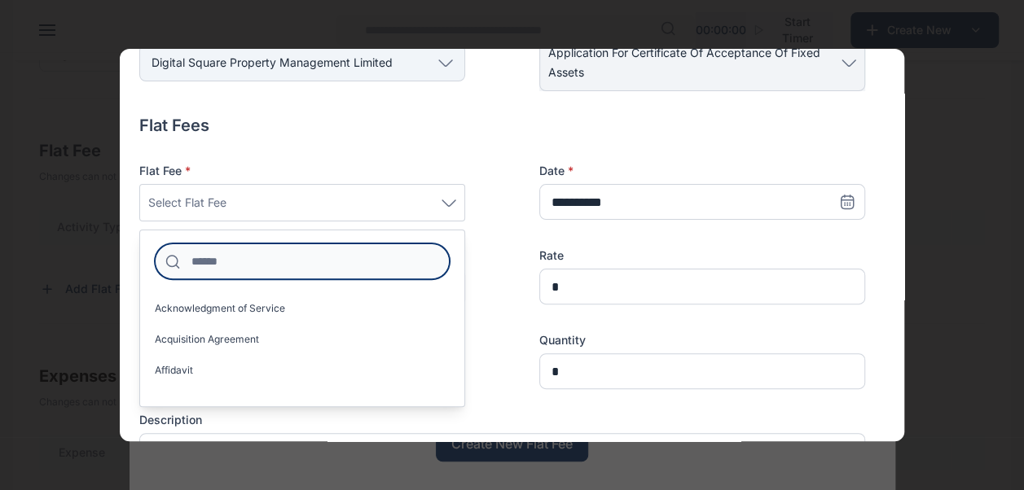
click at [347, 266] on input at bounding box center [302, 262] width 295 height 36
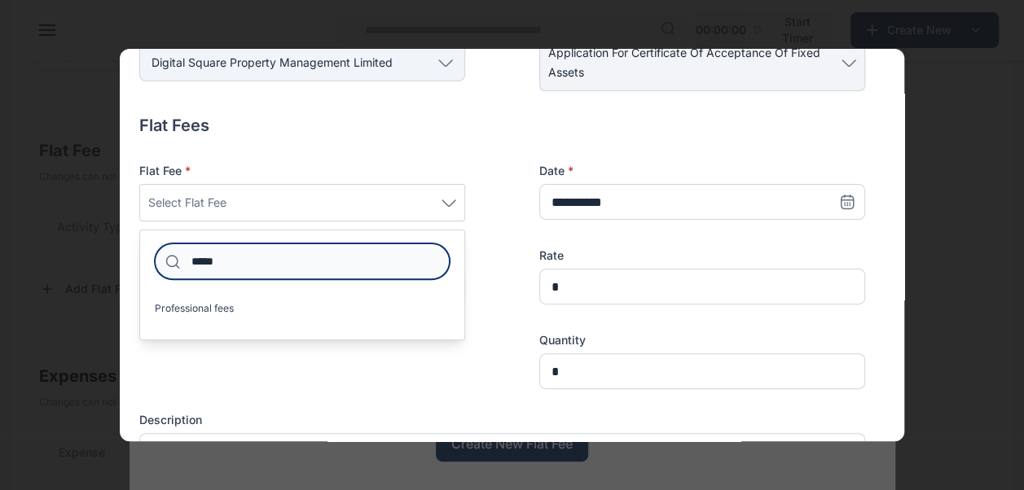
type input "*****"
click at [336, 316] on label "Professional fees" at bounding box center [302, 309] width 324 height 26
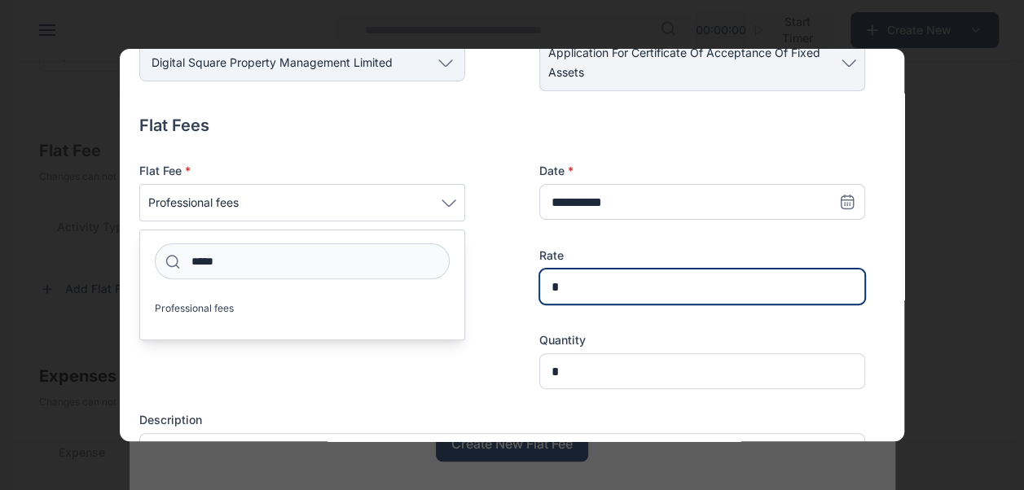
click at [582, 282] on input "*" at bounding box center [702, 287] width 326 height 36
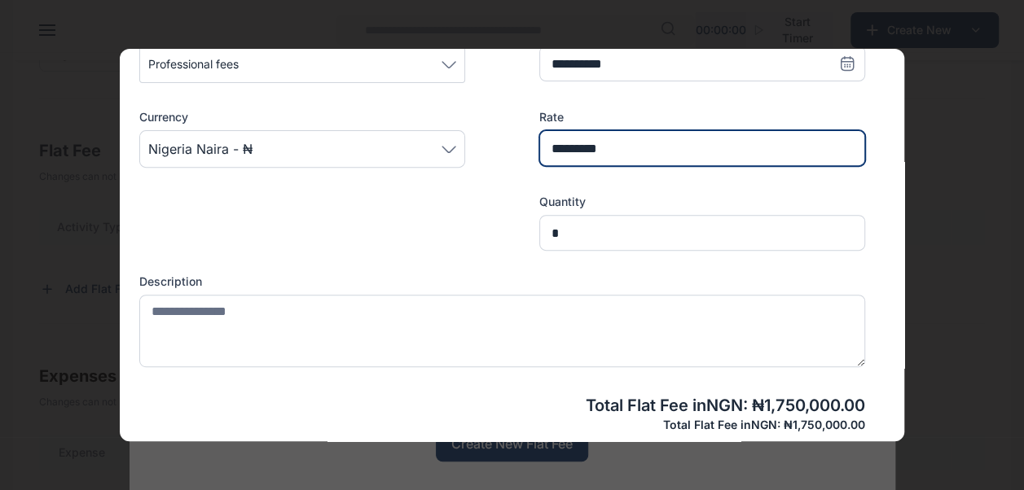
scroll to position [326, 0]
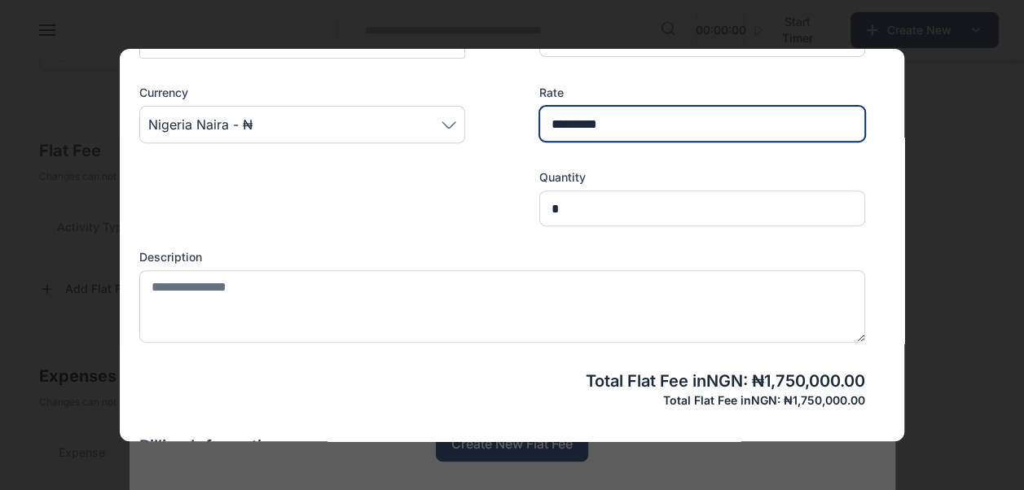
type input "*********"
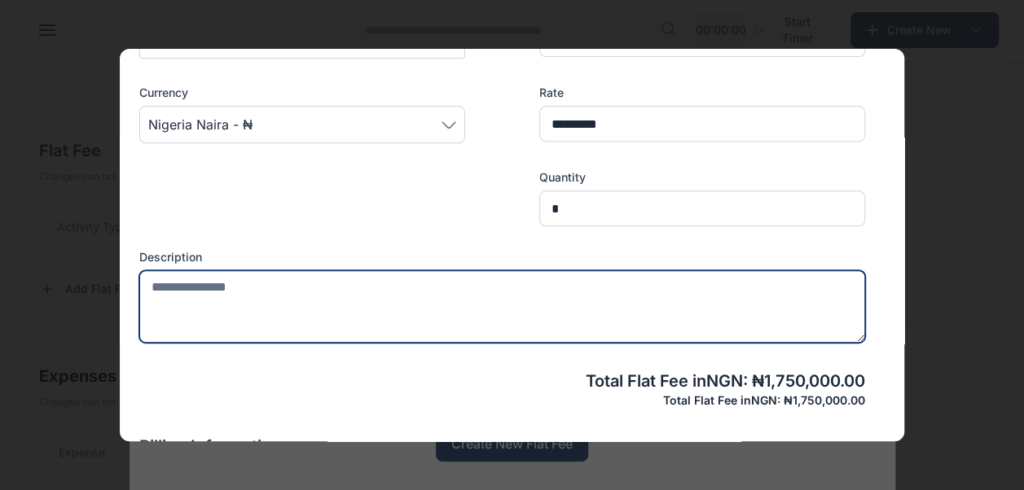
click at [380, 301] on textarea at bounding box center [502, 306] width 726 height 72
type textarea "**********"
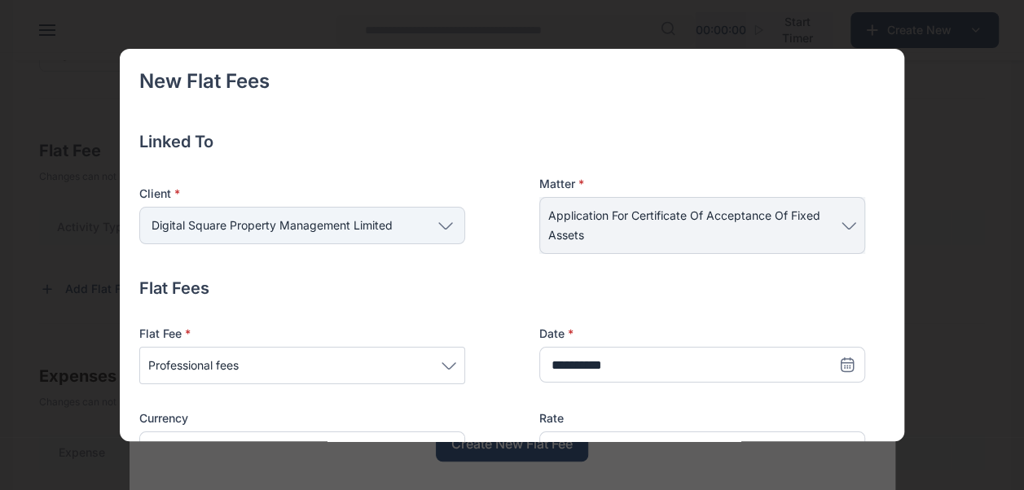
scroll to position [326, 0]
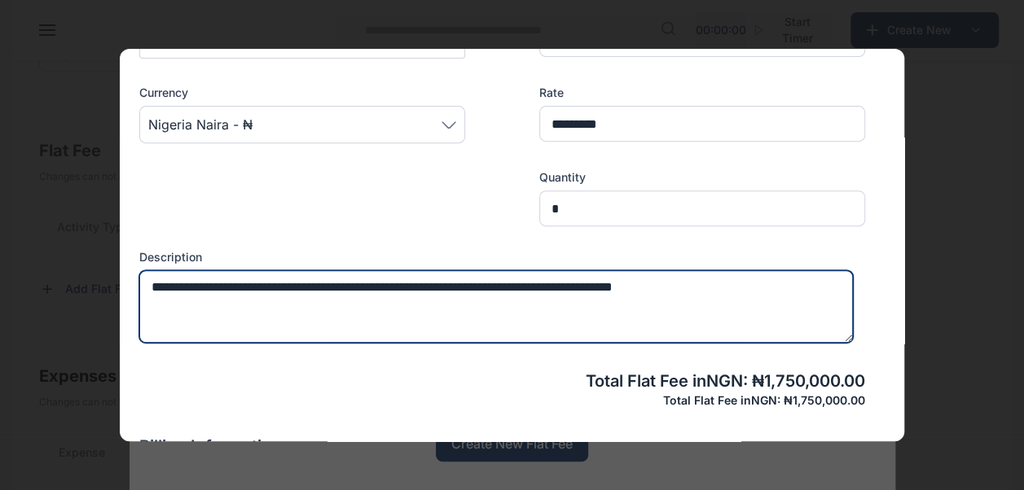
type textarea "**********"
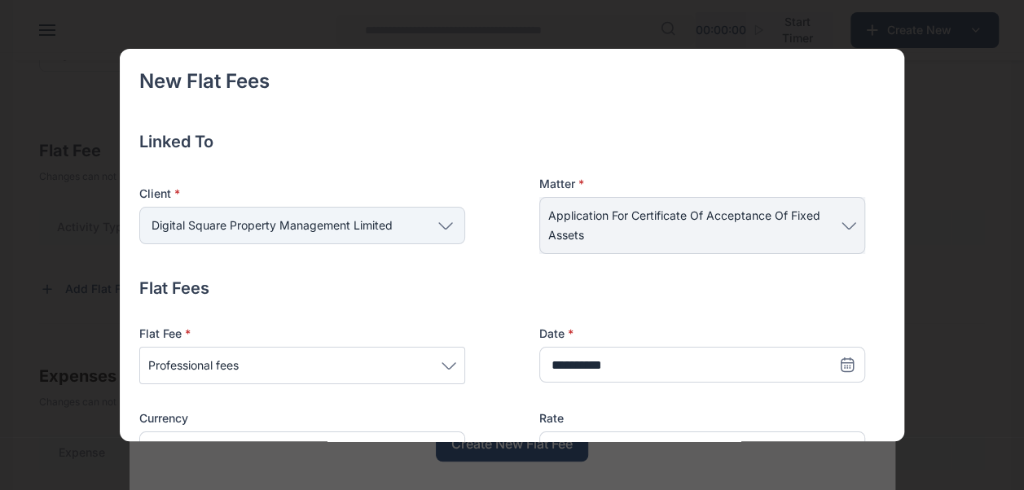
scroll to position [326, 0]
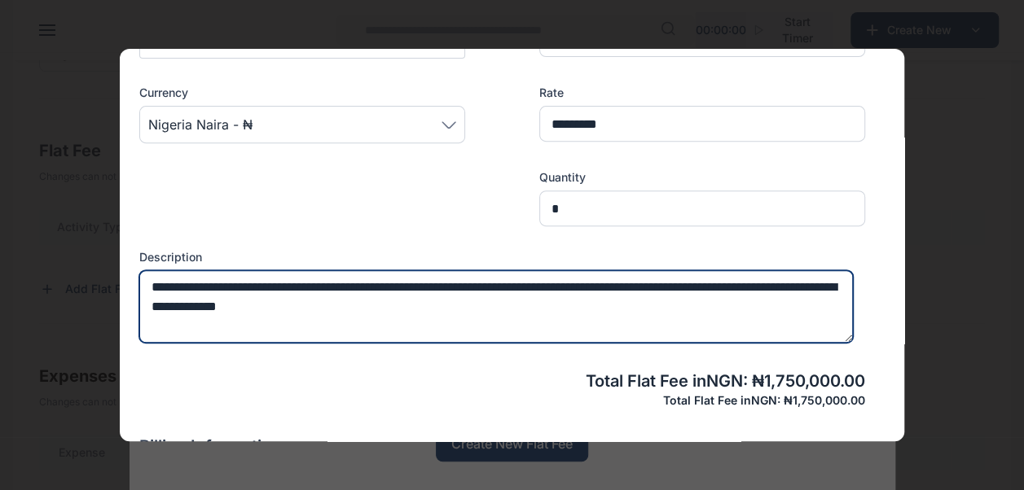
type textarea "**********"
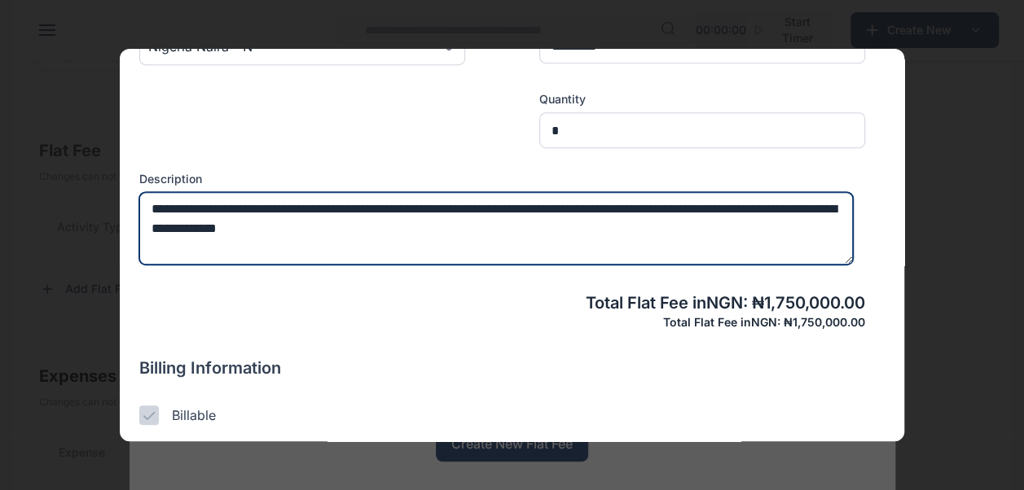
scroll to position [552, 0]
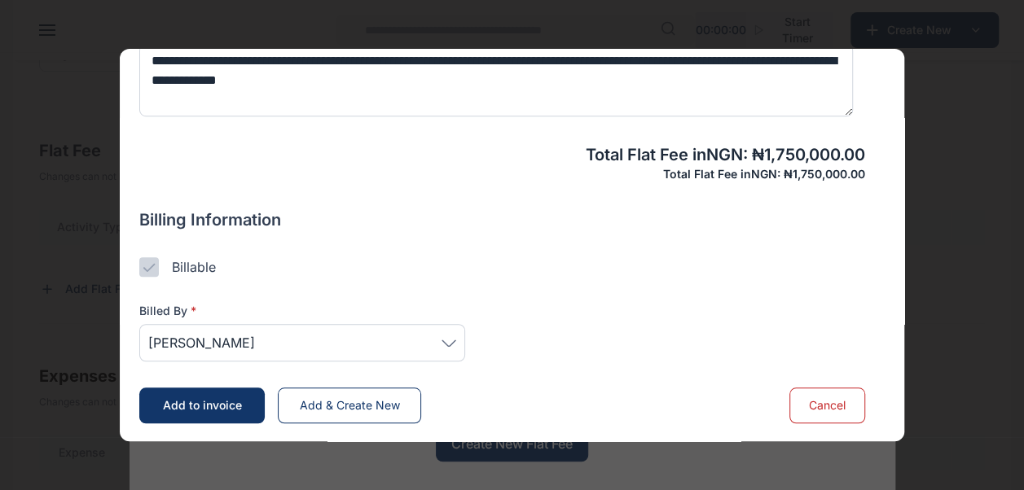
click at [440, 345] on span "[PERSON_NAME]" at bounding box center [302, 343] width 308 height 20
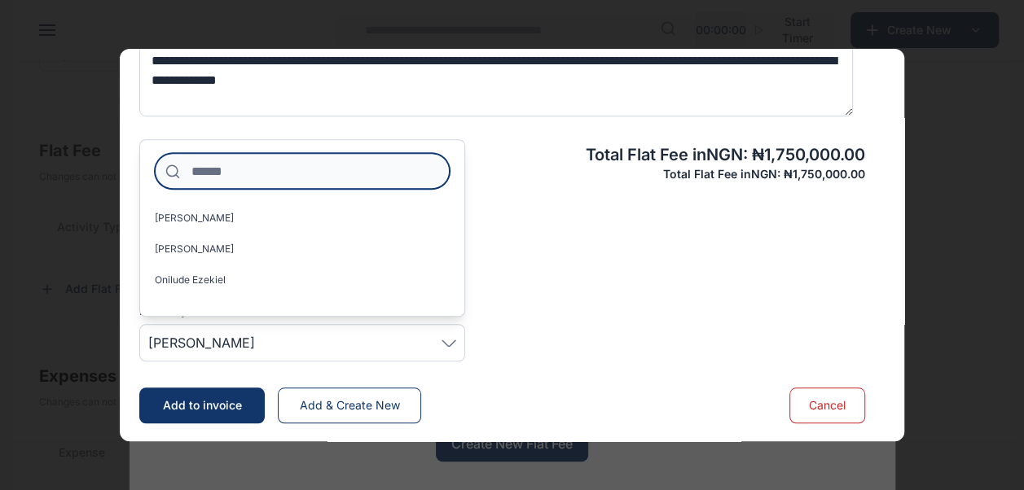
click at [352, 170] on input at bounding box center [302, 171] width 295 height 36
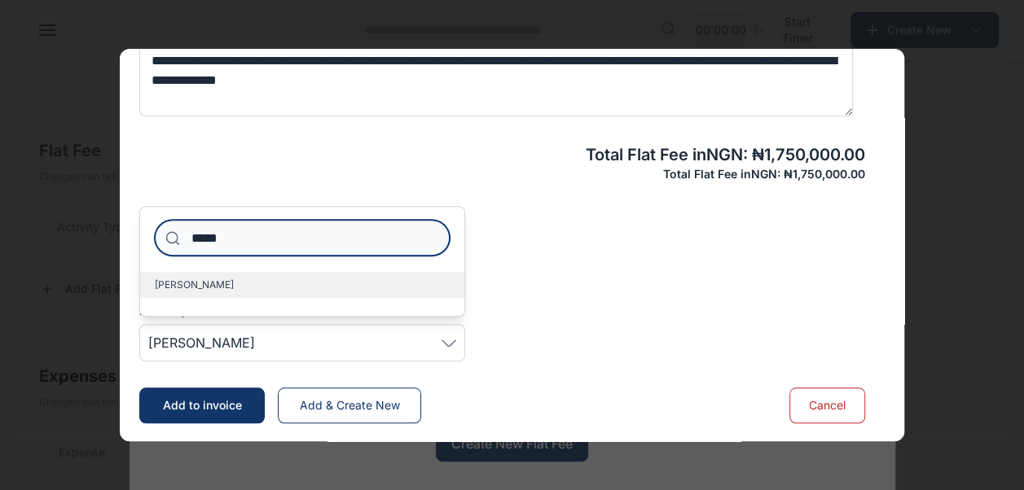
type input "*****"
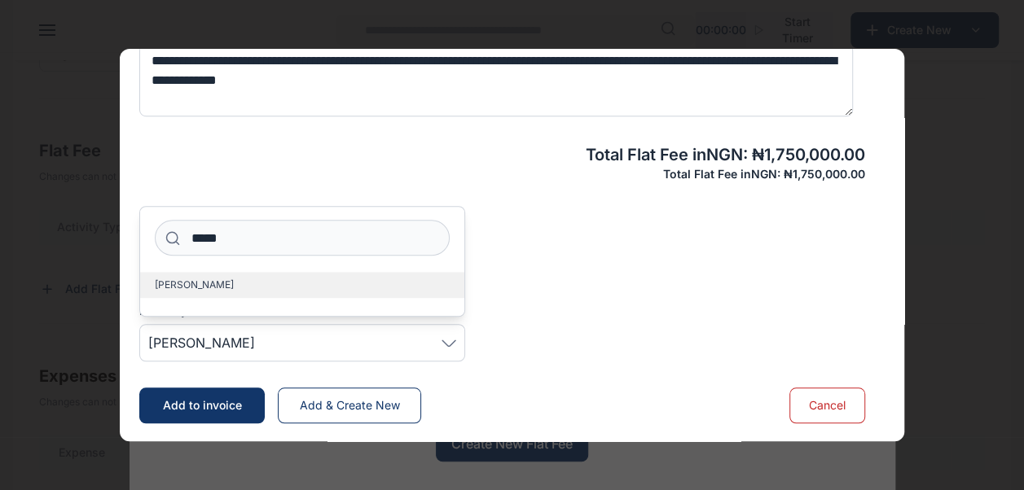
click at [247, 272] on label "[PERSON_NAME]" at bounding box center [302, 285] width 324 height 26
click at [309, 288] on label "[PERSON_NAME]" at bounding box center [302, 285] width 324 height 26
click at [312, 344] on span "[PERSON_NAME]" at bounding box center [302, 343] width 308 height 20
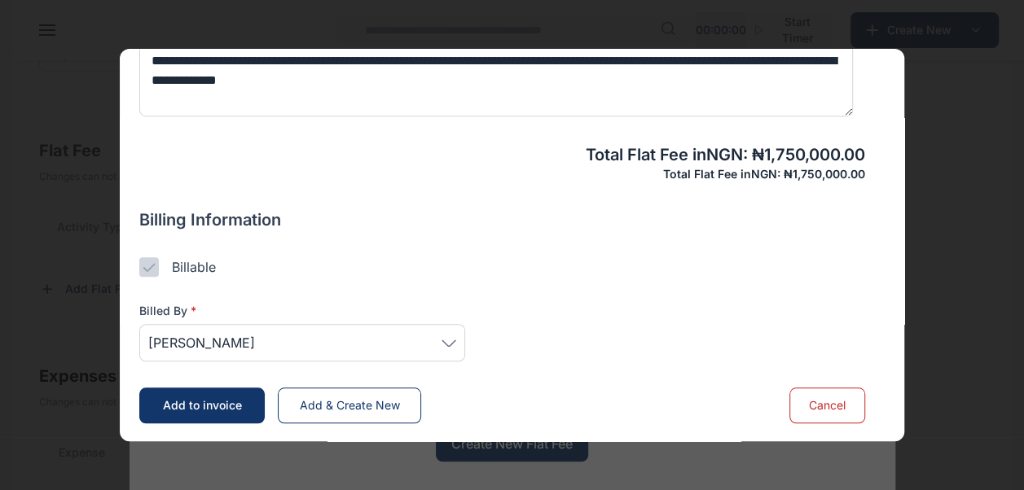
click at [248, 399] on button "Add to invoice" at bounding box center [201, 406] width 125 height 36
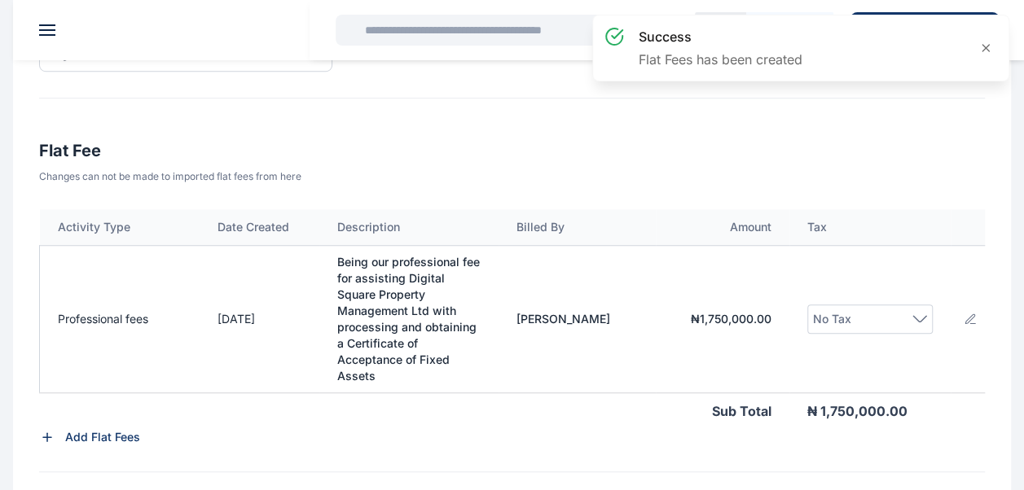
click at [916, 315] on icon at bounding box center [919, 318] width 15 height 7
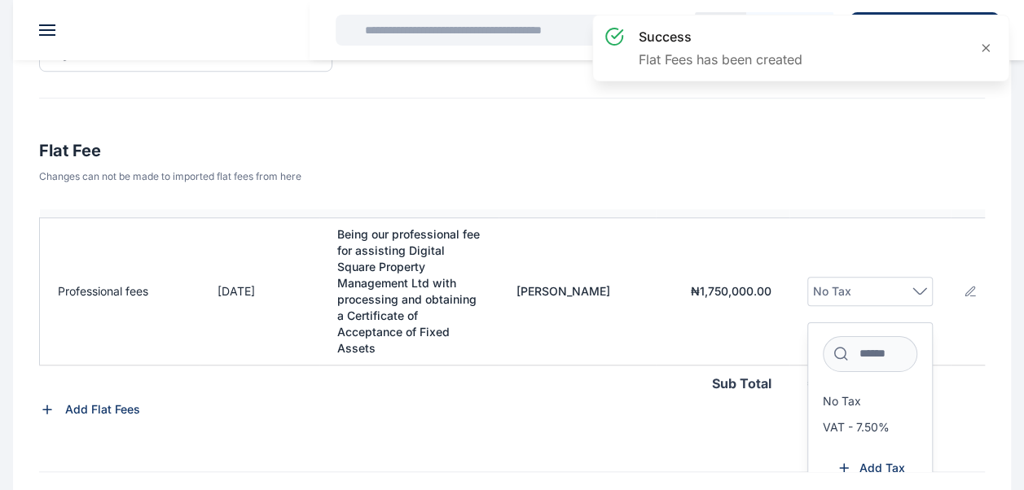
scroll to position [54, 0]
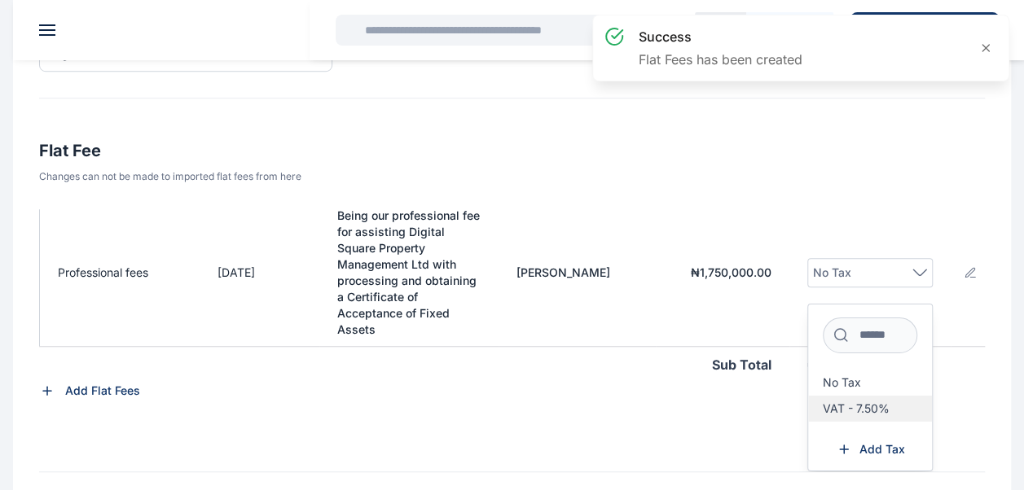
click at [872, 396] on label "VAT - 7.50%" at bounding box center [870, 409] width 124 height 26
click at [866, 402] on span "VAT - 7.50%" at bounding box center [856, 408] width 67 height 13
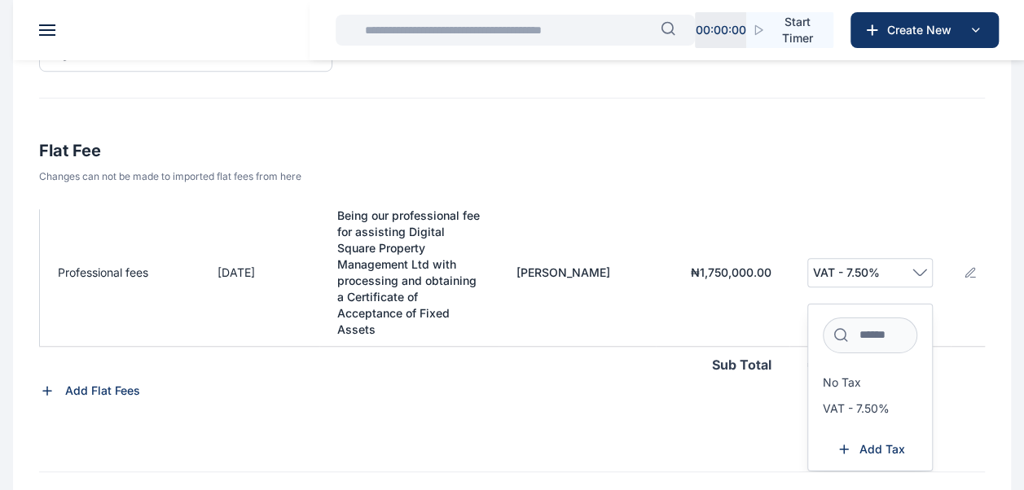
click at [717, 387] on div "Activity Type Date Created Description Billed By Amount Tax Professional fees 1…" at bounding box center [512, 340] width 946 height 263
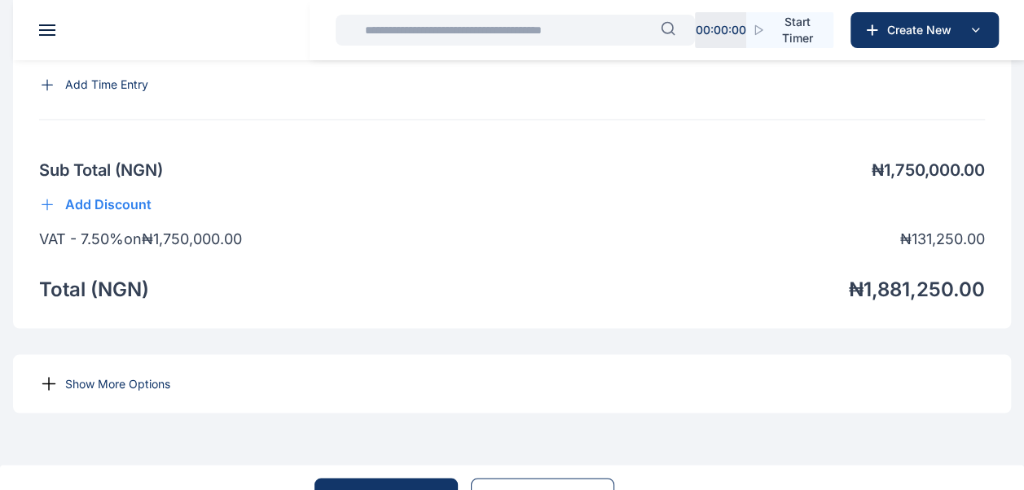
scroll to position [1367, 0]
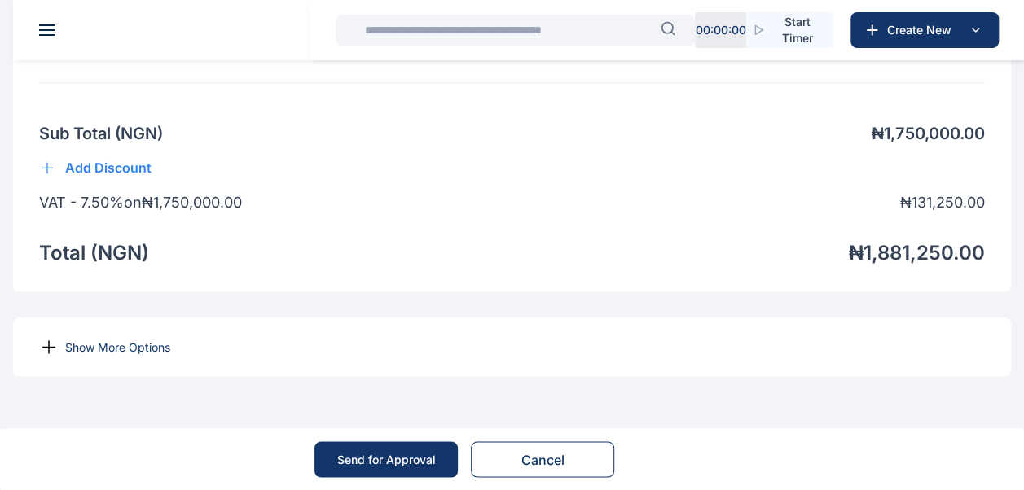
click at [91, 345] on p "Show More Options" at bounding box center [117, 347] width 105 height 16
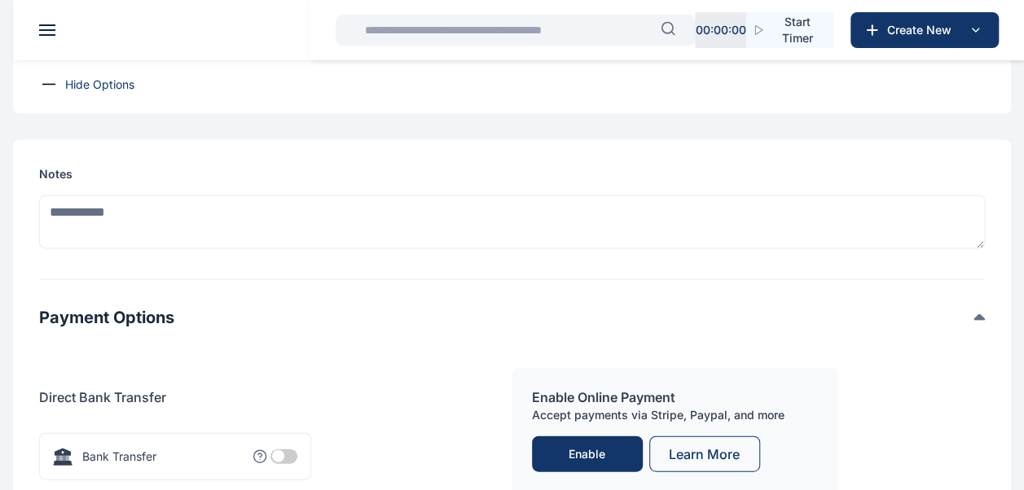
scroll to position [1693, 0]
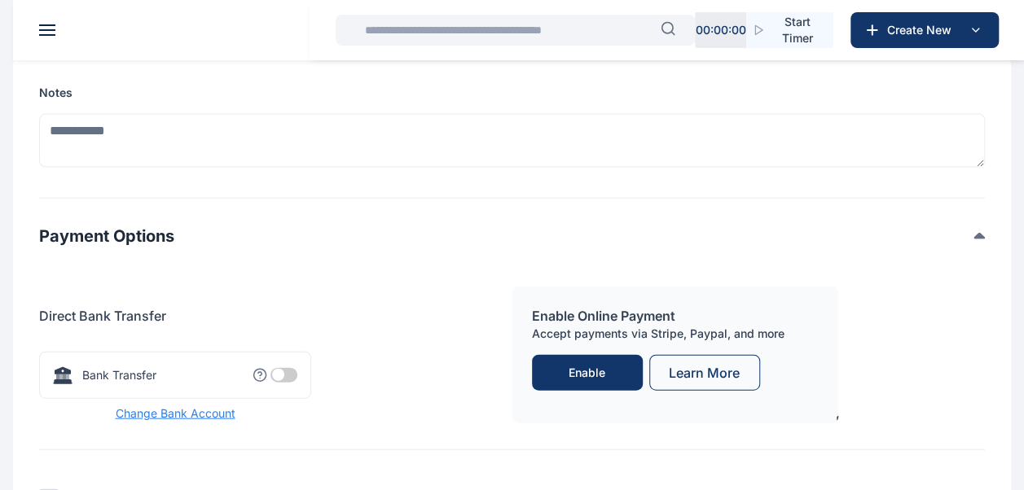
click at [287, 383] on span at bounding box center [283, 375] width 27 height 15
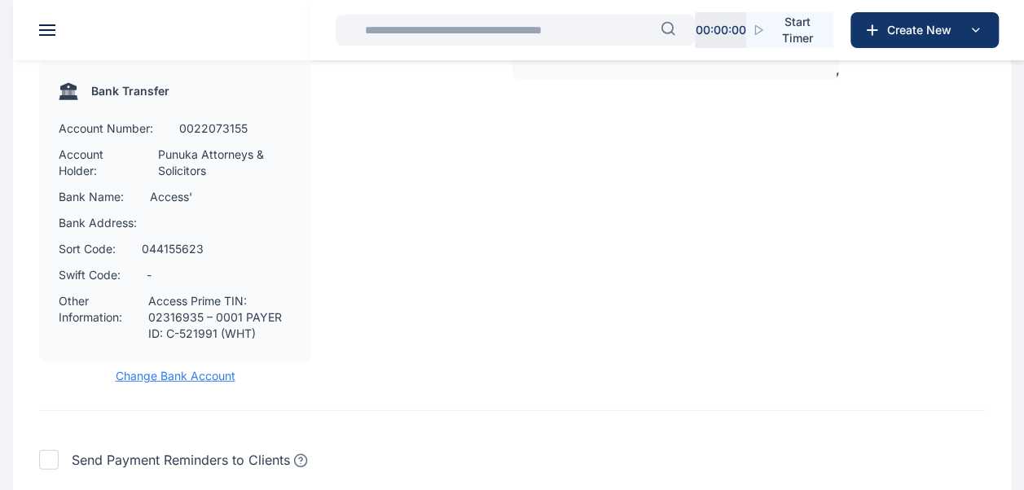
scroll to position [2199, 0]
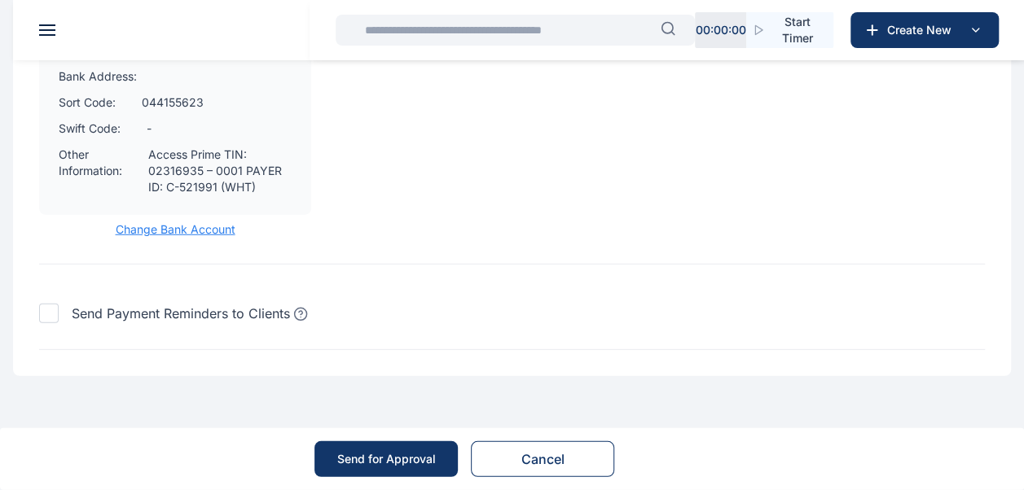
click at [358, 446] on button "Send for Approval" at bounding box center [385, 459] width 143 height 36
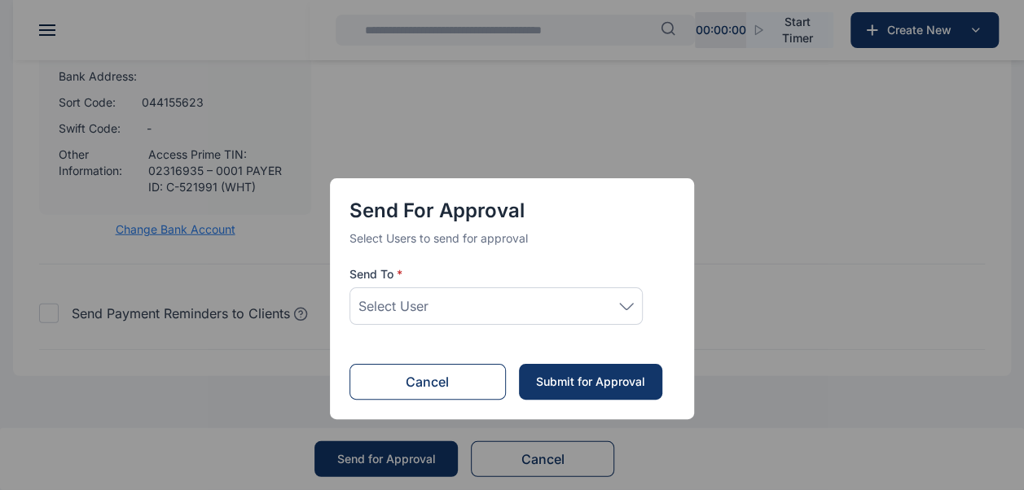
click at [547, 305] on div "Select User" at bounding box center [495, 306] width 275 height 20
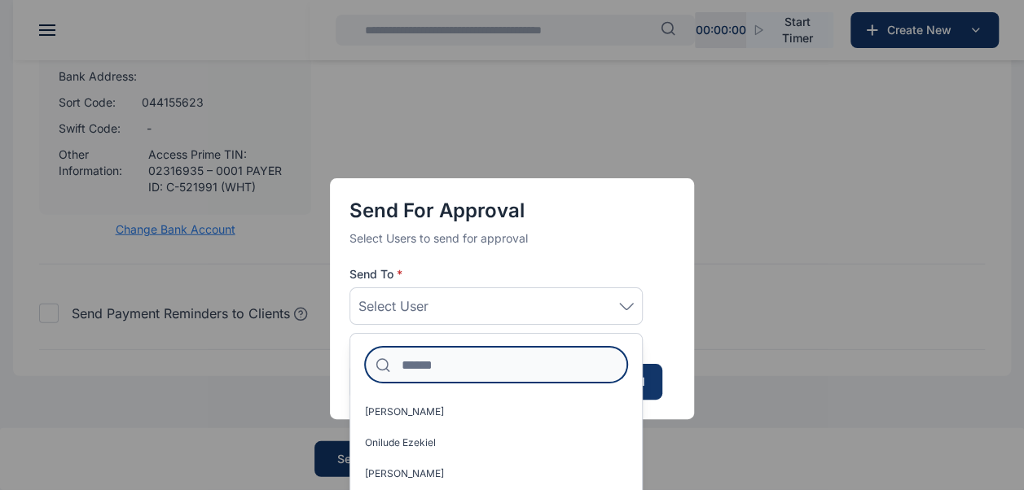
click at [479, 367] on input at bounding box center [496, 365] width 262 height 36
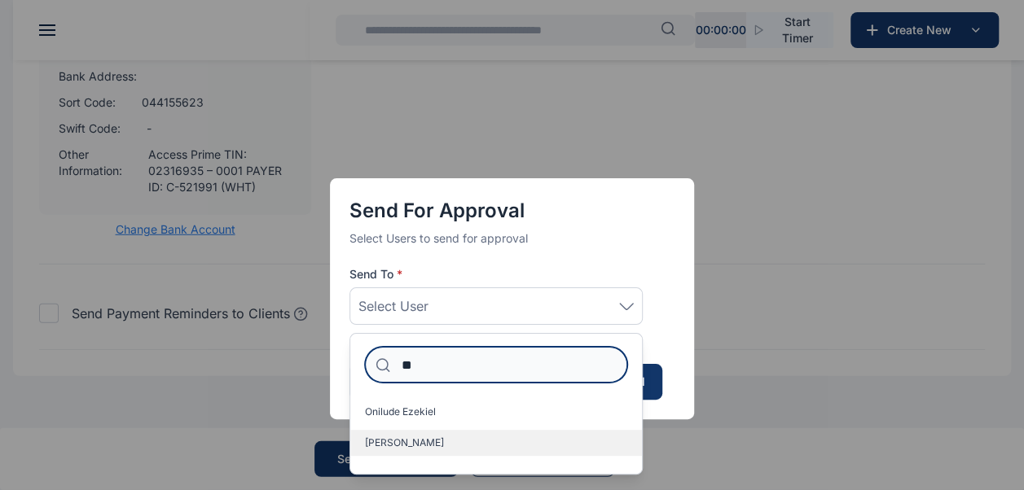
type input "**"
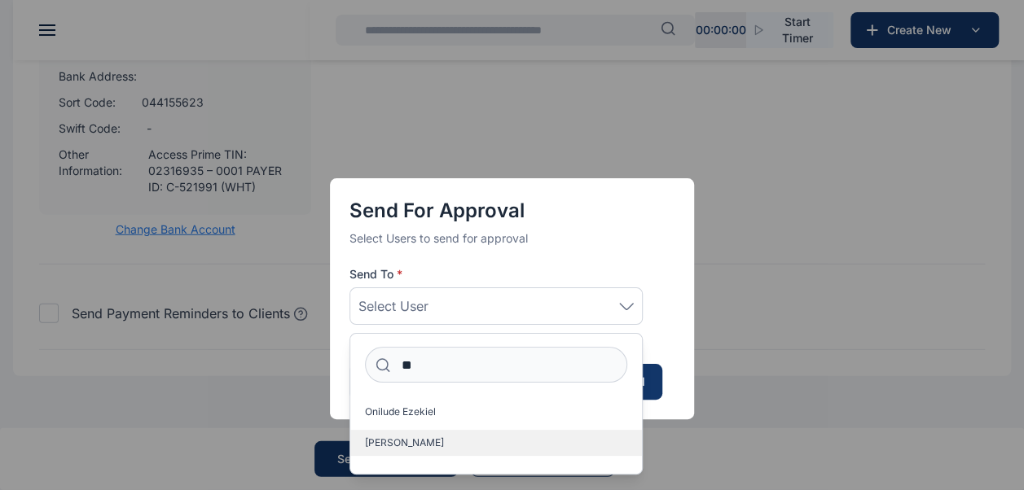
click at [461, 432] on label "[PERSON_NAME]" at bounding box center [496, 443] width 292 height 26
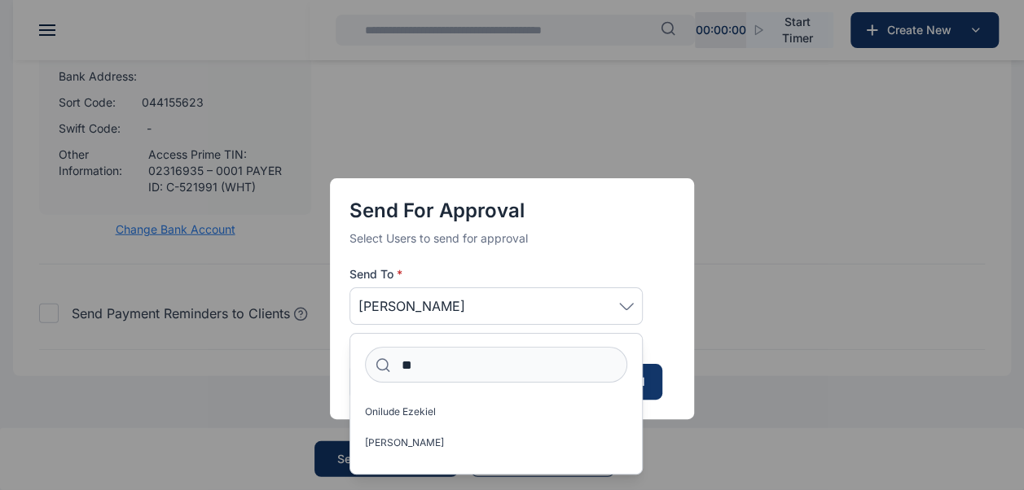
click at [681, 322] on div "Send for Approval Select Users to send for approval Send To * Idigbe Elizabeth …" at bounding box center [512, 298] width 364 height 241
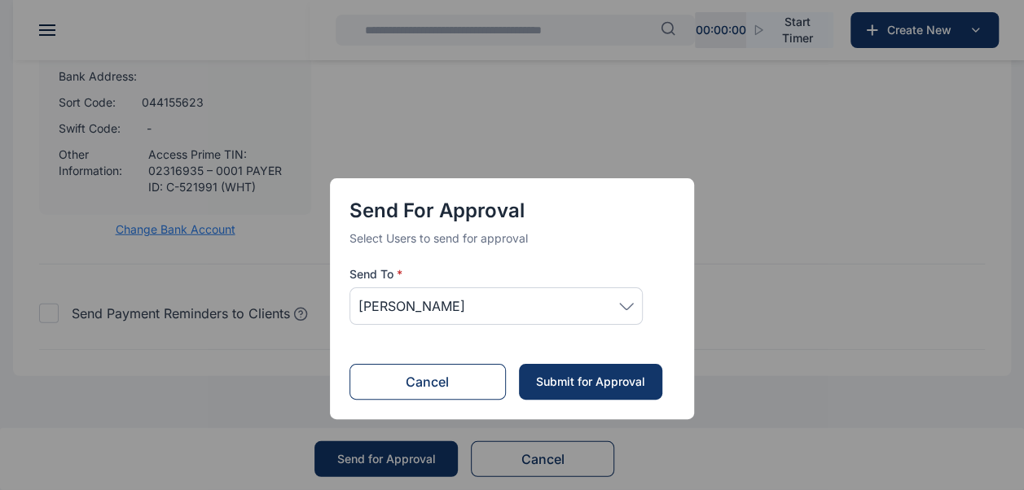
click at [564, 383] on div "Submit for Approval" at bounding box center [589, 382] width 111 height 16
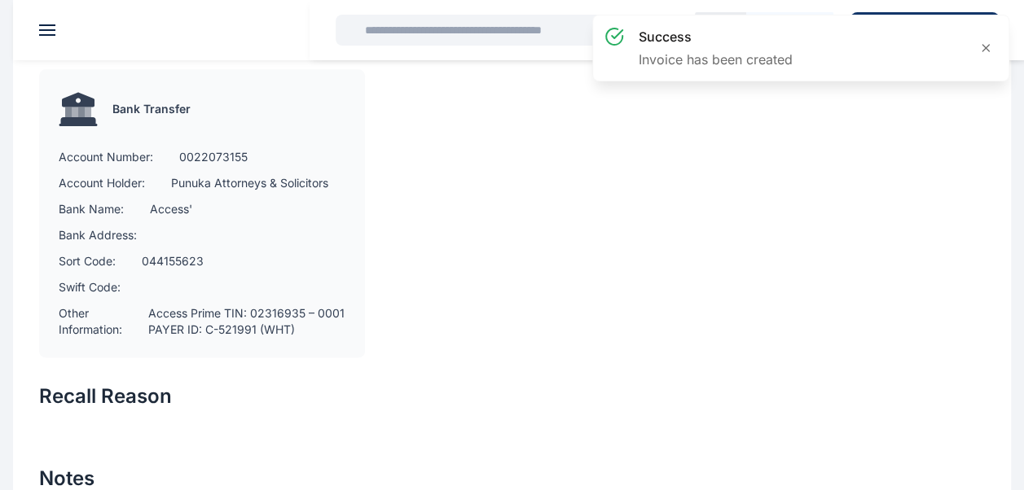
scroll to position [1124, 0]
